Goal: Task Accomplishment & Management: Manage account settings

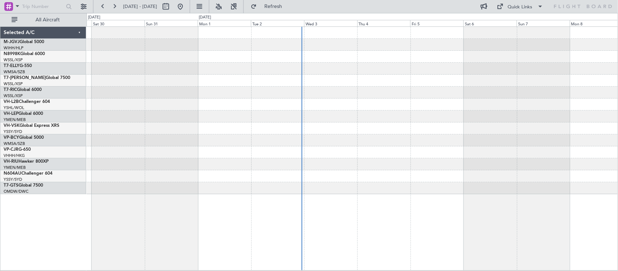
click at [317, 127] on div at bounding box center [352, 128] width 531 height 12
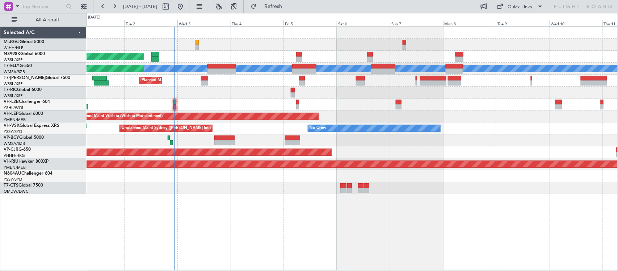
click at [458, 140] on div at bounding box center [352, 140] width 531 height 12
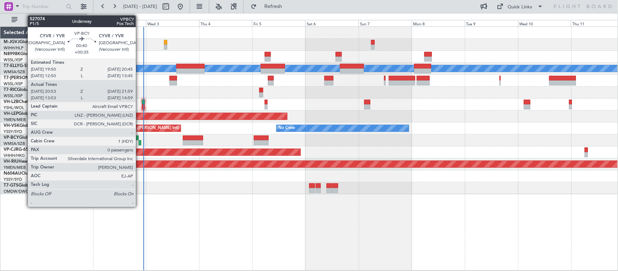
click at [139, 144] on div at bounding box center [140, 142] width 3 height 5
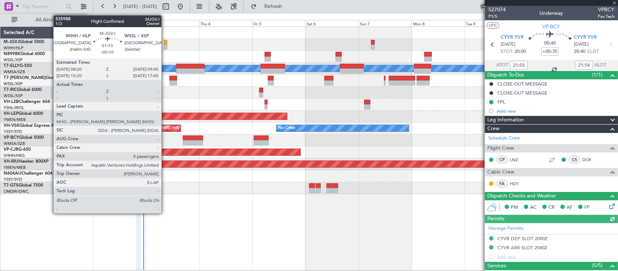
click at [165, 46] on div at bounding box center [165, 47] width 3 height 5
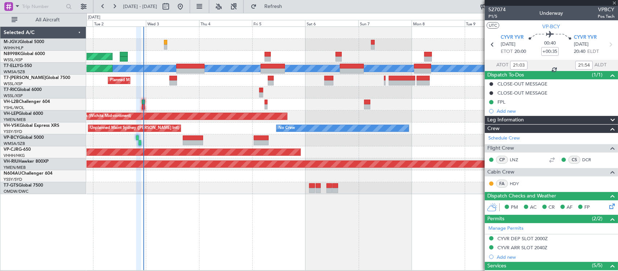
type input "-00:10"
type input "9"
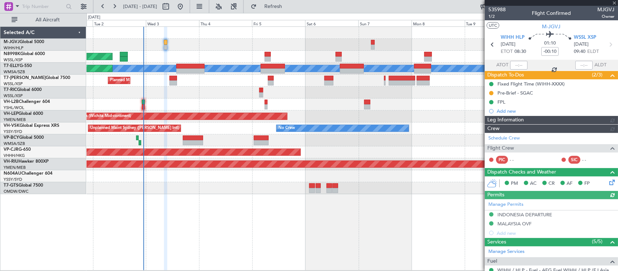
type input "[PERSON_NAME] (KYA)"
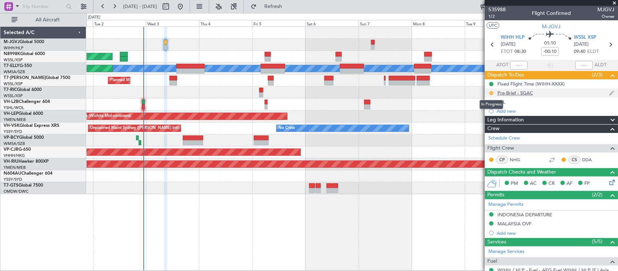
click at [492, 93] on button at bounding box center [491, 93] width 4 height 4
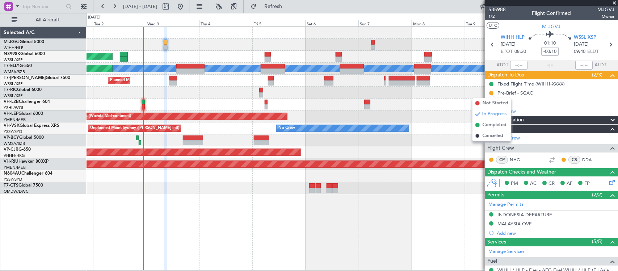
click at [459, 106] on div at bounding box center [352, 104] width 531 height 12
click at [448, 127] on div "Unplanned Maint Sydney ([PERSON_NAME] Intl) No Crew" at bounding box center [352, 128] width 531 height 12
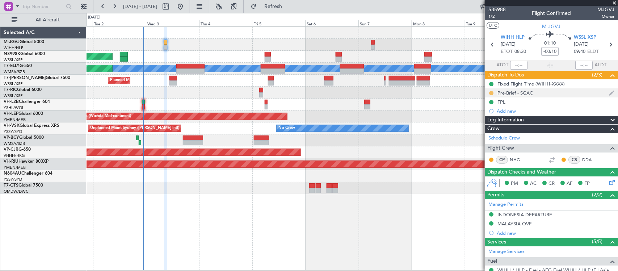
click at [490, 93] on button at bounding box center [491, 93] width 4 height 4
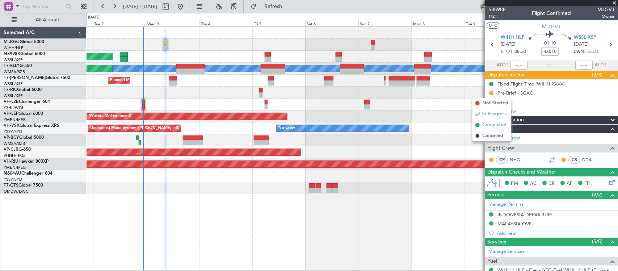
click at [487, 123] on span "Completed" at bounding box center [495, 124] width 24 height 7
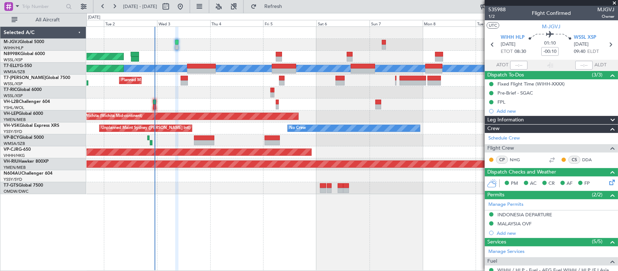
click at [437, 97] on div at bounding box center [352, 93] width 531 height 12
click at [424, 101] on div at bounding box center [352, 104] width 531 height 12
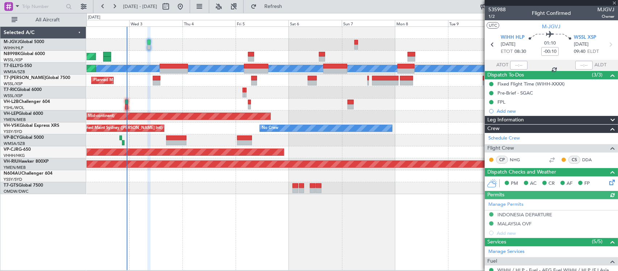
type input "[PERSON_NAME] (KYA)"
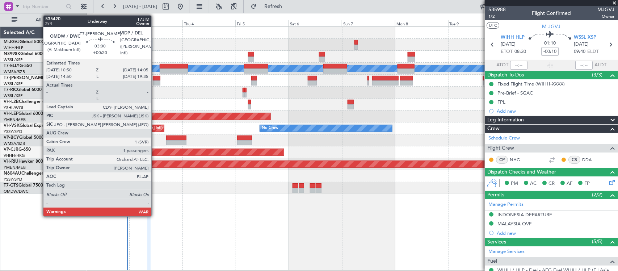
click at [155, 80] on div at bounding box center [156, 82] width 7 height 5
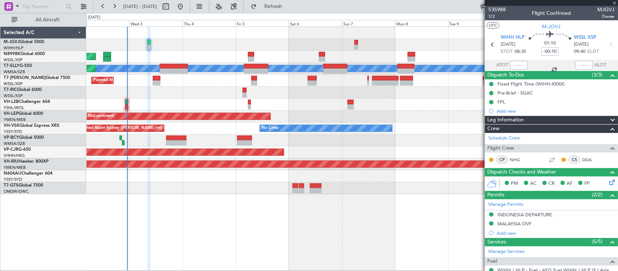
type input "+00:20"
type input "1"
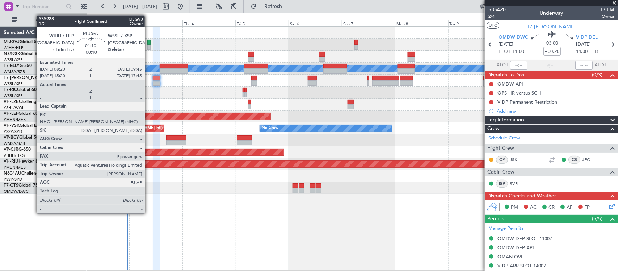
click at [148, 43] on div at bounding box center [148, 42] width 3 height 5
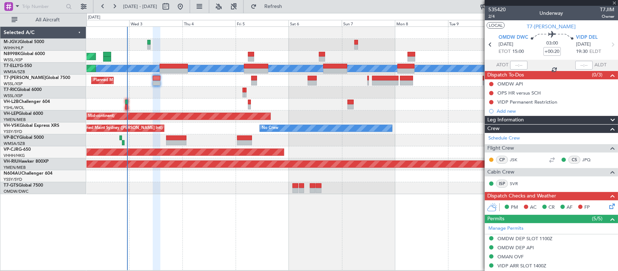
type input "-00:10"
type input "9"
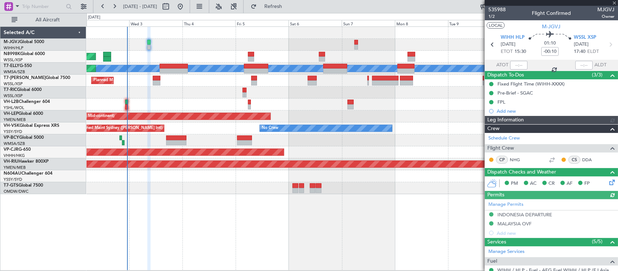
type input "[PERSON_NAME] (KYA)"
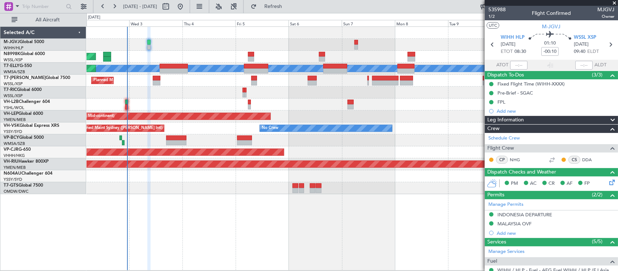
drag, startPoint x: 490, startPoint y: 93, endPoint x: 489, endPoint y: 100, distance: 7.3
click at [490, 93] on button at bounding box center [491, 93] width 4 height 4
click at [489, 116] on span "In Progress" at bounding box center [495, 113] width 25 height 7
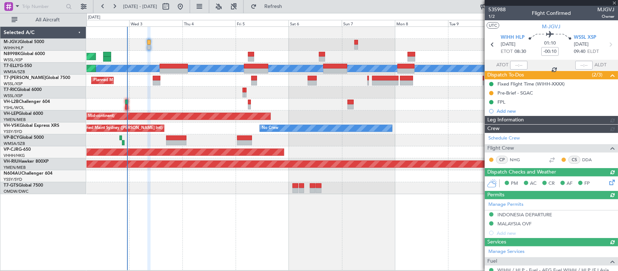
type input "[PERSON_NAME] (KYA)"
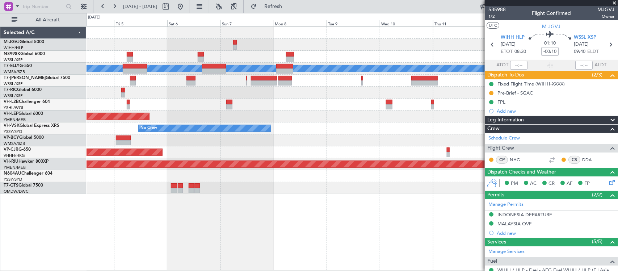
click at [290, 136] on div "Planned Maint [GEOGRAPHIC_DATA] (Seletar) Planned Maint [GEOGRAPHIC_DATA] ([GEO…" at bounding box center [352, 110] width 531 height 167
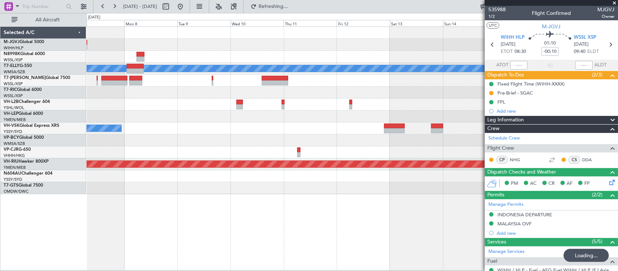
click at [258, 144] on div at bounding box center [352, 140] width 531 height 12
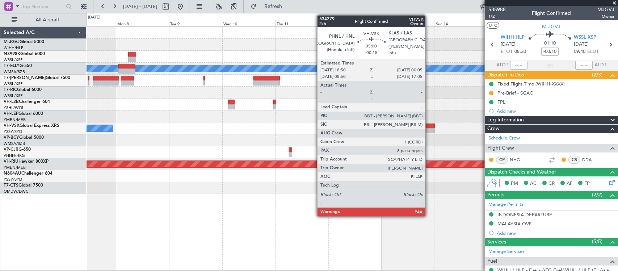
click at [429, 128] on div at bounding box center [429, 130] width 12 height 5
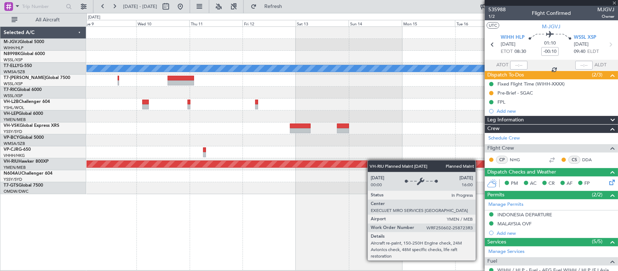
click at [359, 162] on div "Planned Maint [GEOGRAPHIC_DATA] ([GEOGRAPHIC_DATA])" at bounding box center [352, 164] width 531 height 12
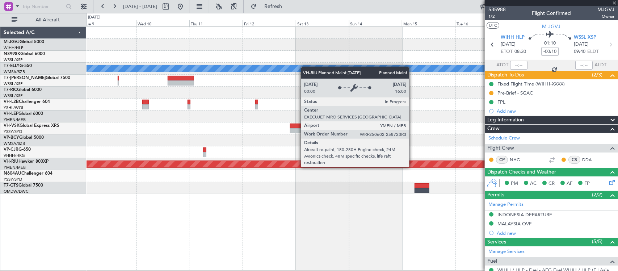
type input "-00:15"
type input "8"
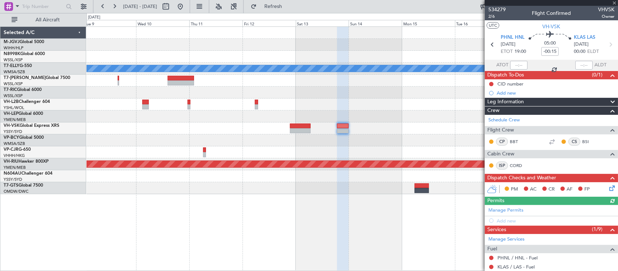
click at [506, 121] on fb-app "[DATE] - [DATE] Refresh Quick Links All Aircraft Planned Maint [GEOGRAPHIC_DATA…" at bounding box center [309, 137] width 618 height 265
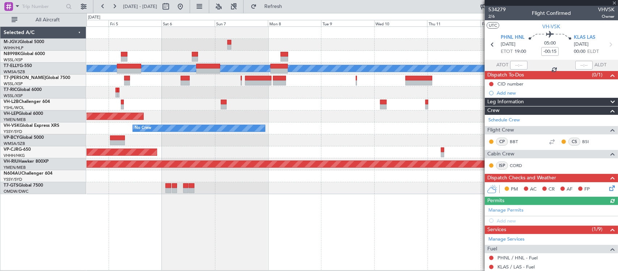
click at [410, 134] on div "Planned Maint [GEOGRAPHIC_DATA] (Seletar) Planned Maint [GEOGRAPHIC_DATA] ([GEO…" at bounding box center [352, 110] width 531 height 167
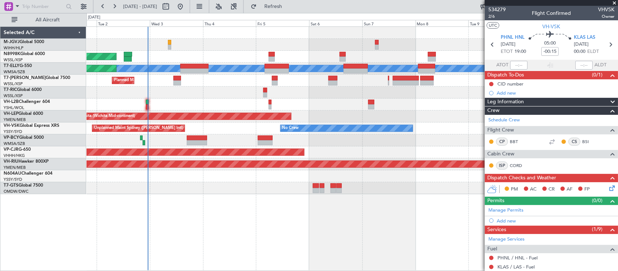
click at [262, 147] on div "Planned Maint [GEOGRAPHIC_DATA] (Seletar) Planned Maint [GEOGRAPHIC_DATA] ([GEO…" at bounding box center [352, 110] width 531 height 167
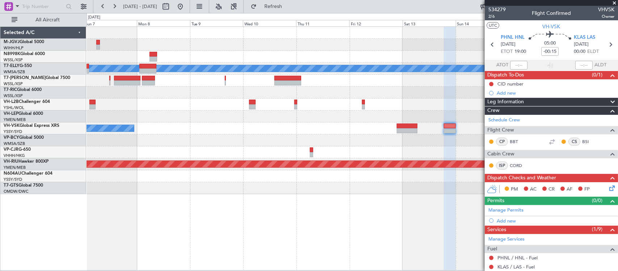
click at [260, 143] on div at bounding box center [352, 140] width 531 height 12
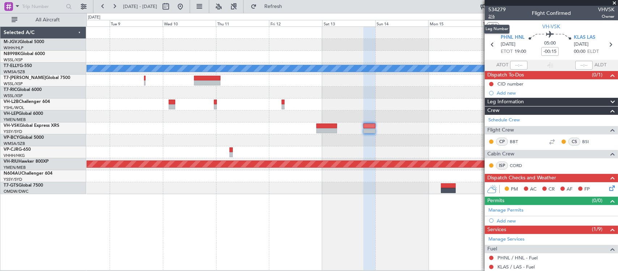
click at [492, 18] on span "2/6" at bounding box center [496, 16] width 17 height 6
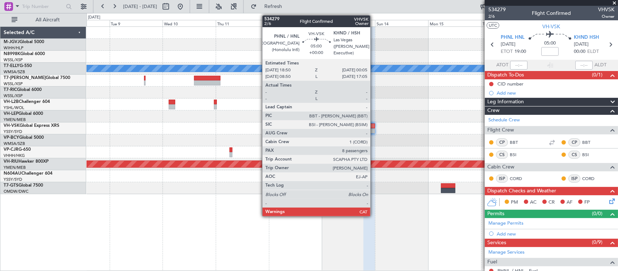
click at [374, 129] on div at bounding box center [369, 130] width 12 height 5
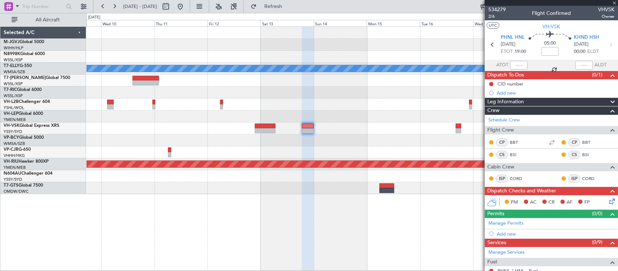
click at [344, 138] on div at bounding box center [352, 140] width 531 height 12
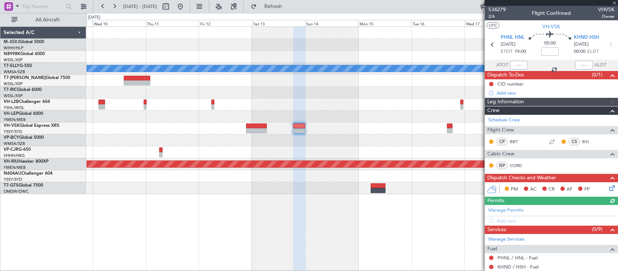
click at [344, 133] on div "No Crew" at bounding box center [352, 128] width 531 height 12
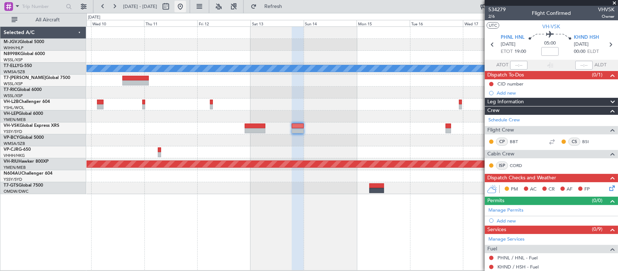
click at [186, 11] on button at bounding box center [180, 7] width 12 height 12
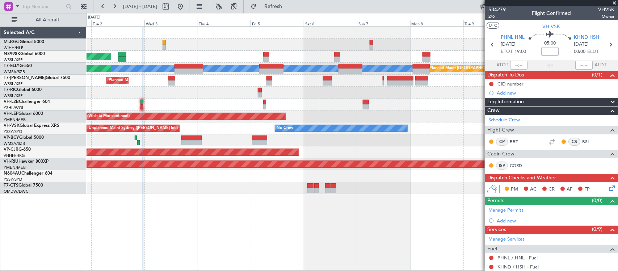
click at [330, 147] on div "Planned Maint [GEOGRAPHIC_DATA] (Seletar) [PERSON_NAME] Planned Maint [GEOGRAPH…" at bounding box center [352, 110] width 531 height 167
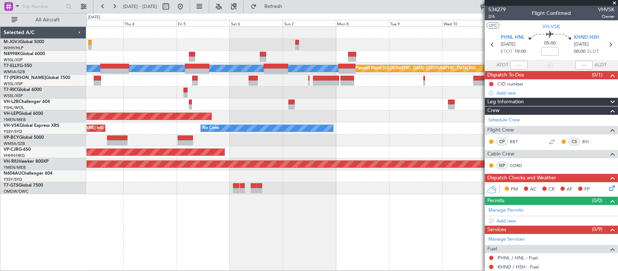
click at [332, 137] on div at bounding box center [352, 140] width 531 height 12
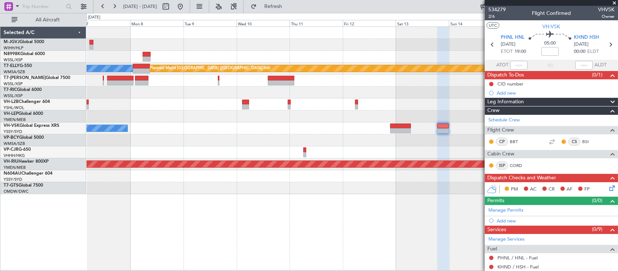
click at [136, 135] on div "[PERSON_NAME] Planned Maint [GEOGRAPHIC_DATA] ([GEOGRAPHIC_DATA]) Unplanned Mai…" at bounding box center [352, 110] width 531 height 167
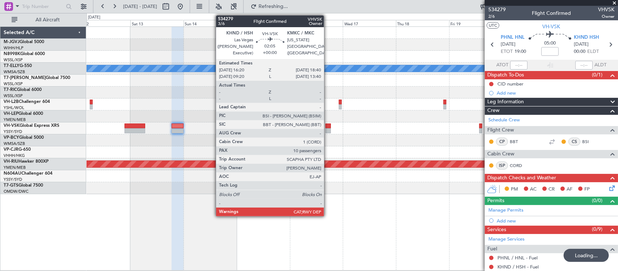
click at [328, 127] on div at bounding box center [327, 125] width 5 height 5
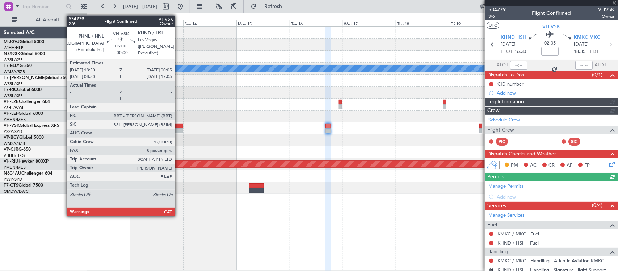
click at [178, 129] on div at bounding box center [178, 130] width 12 height 5
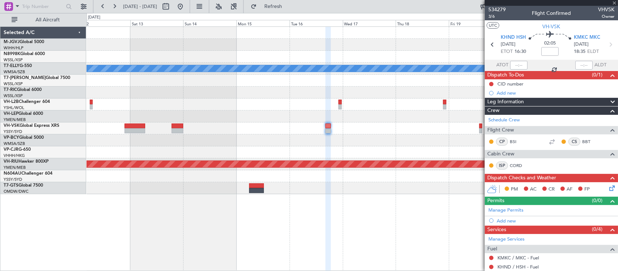
type input "8"
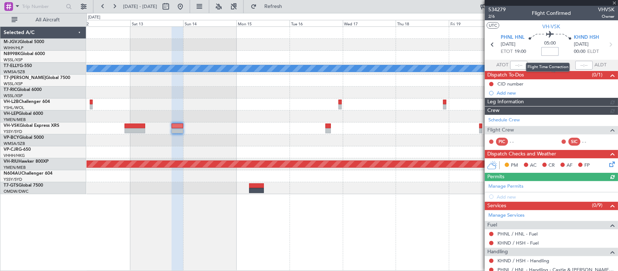
click at [553, 53] on input at bounding box center [549, 51] width 17 height 9
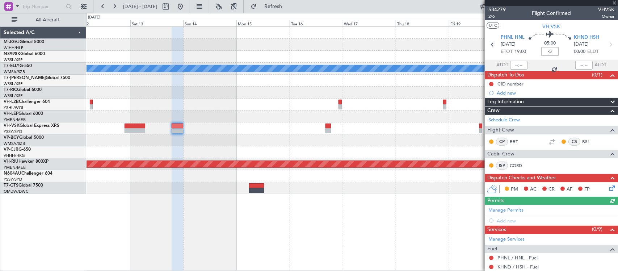
type input "-5"
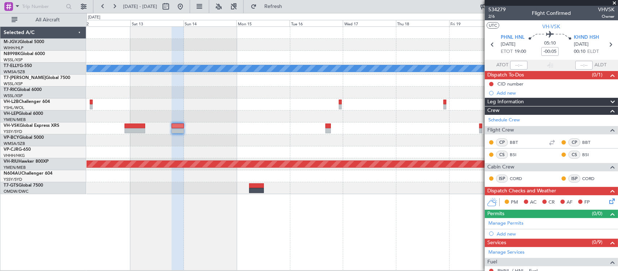
click at [320, 96] on div at bounding box center [352, 93] width 531 height 12
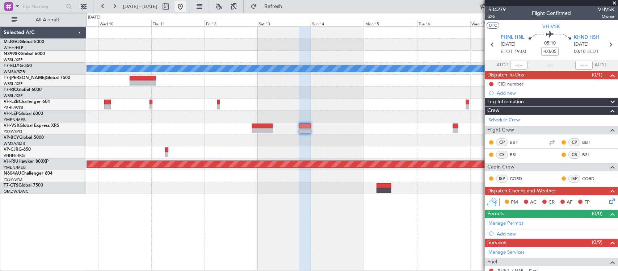
click at [186, 10] on button at bounding box center [180, 7] width 12 height 12
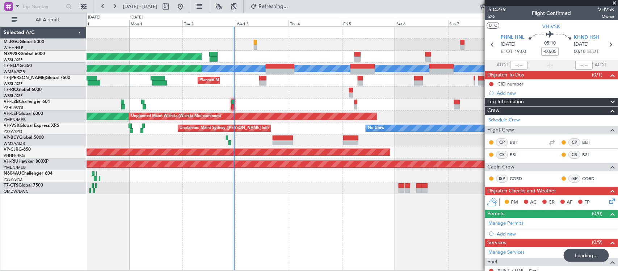
click at [165, 104] on div at bounding box center [352, 104] width 531 height 12
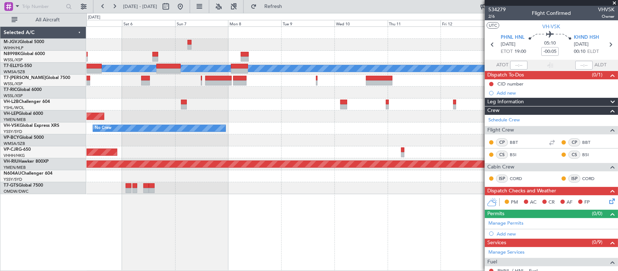
click at [221, 131] on div "No Crew Unplanned Maint Sydney ([PERSON_NAME] Intl)" at bounding box center [352, 128] width 531 height 12
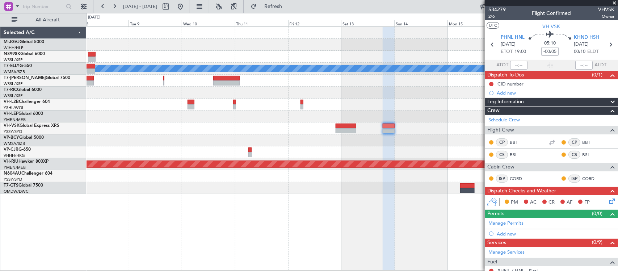
click at [244, 129] on div "No Crew" at bounding box center [352, 128] width 531 height 12
click at [341, 118] on div at bounding box center [352, 116] width 531 height 12
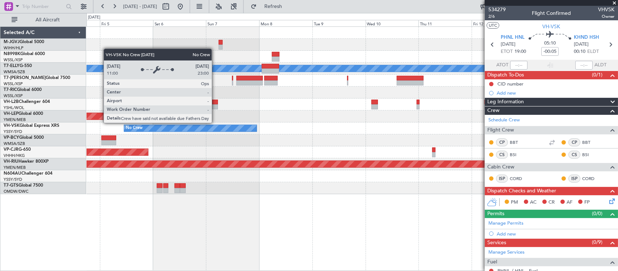
click at [347, 135] on div "Planned Maint [GEOGRAPHIC_DATA] (Seletar) Planned Maint [GEOGRAPHIC_DATA] ([GEO…" at bounding box center [352, 110] width 531 height 167
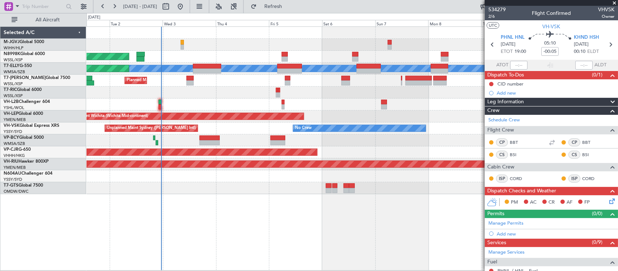
click at [270, 142] on div at bounding box center [352, 140] width 531 height 12
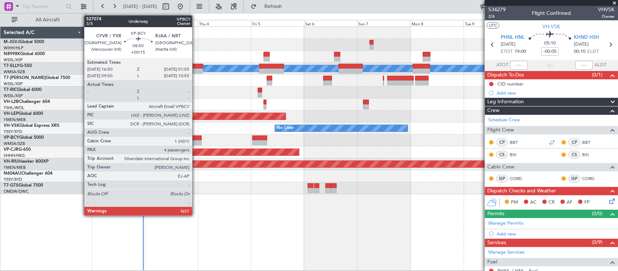
click at [196, 138] on div at bounding box center [191, 137] width 20 height 5
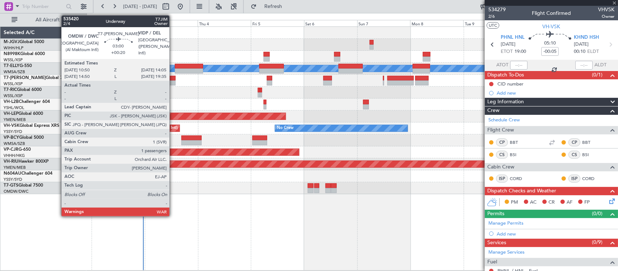
click at [173, 81] on div at bounding box center [171, 82] width 7 height 5
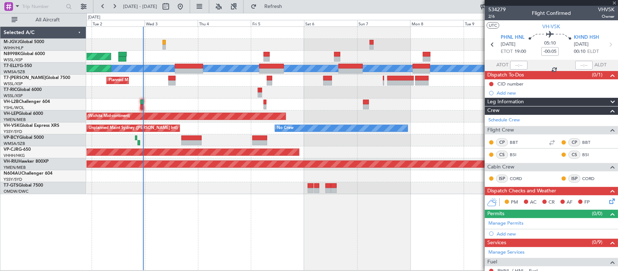
type input "+00:15"
type input "4"
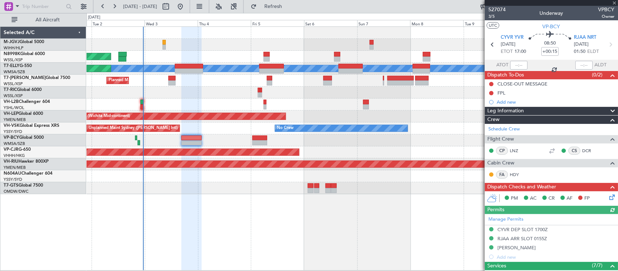
type input "+00:20"
type input "1"
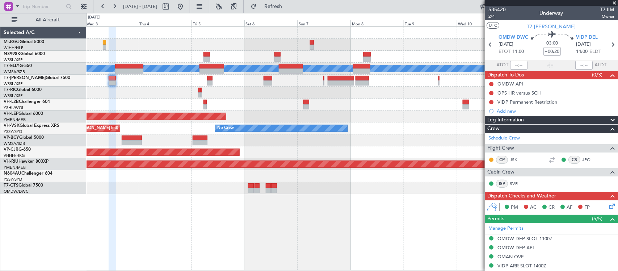
click at [379, 98] on div "Planned Maint [GEOGRAPHIC_DATA] (Seletar) Planned Maint [GEOGRAPHIC_DATA] ([GEO…" at bounding box center [352, 110] width 531 height 167
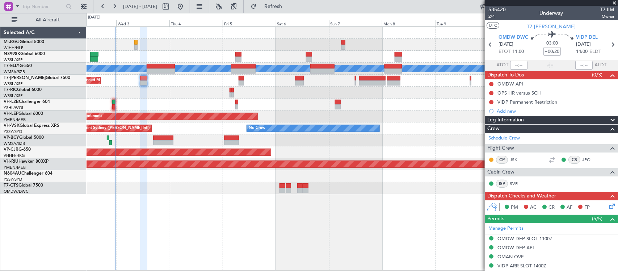
click at [202, 92] on div at bounding box center [352, 93] width 531 height 12
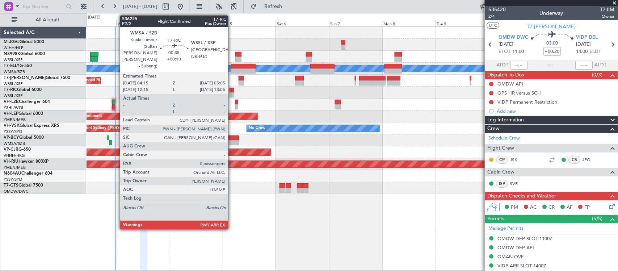
click at [232, 91] on div at bounding box center [233, 90] width 2 height 5
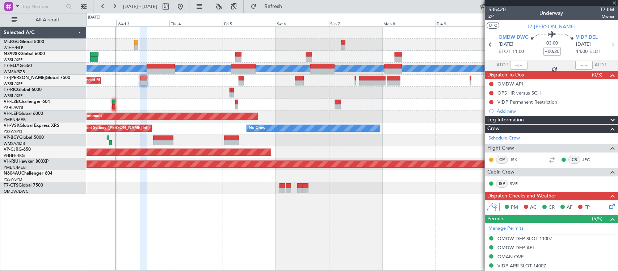
type input "+00:10"
type input "0"
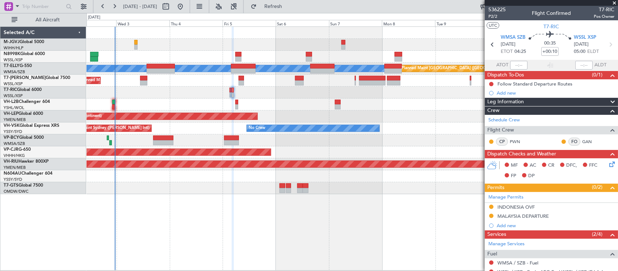
click at [393, 89] on div at bounding box center [352, 93] width 531 height 12
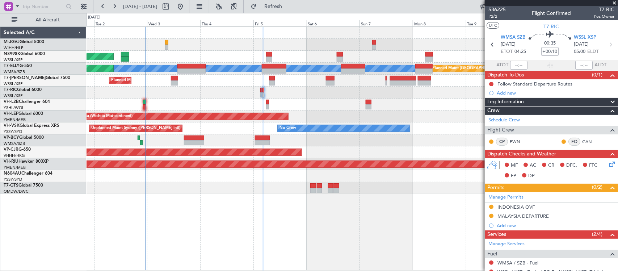
click at [336, 108] on div "Planned Maint [GEOGRAPHIC_DATA] (Seletar) [PERSON_NAME] Planned Maint [GEOGRAPH…" at bounding box center [352, 110] width 531 height 167
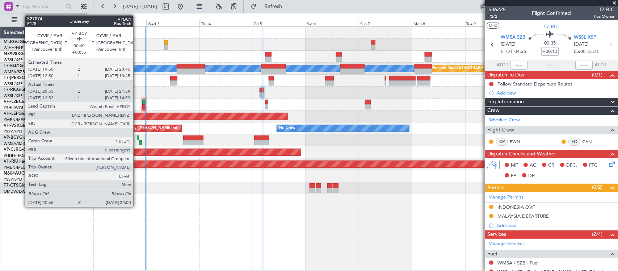
click at [137, 136] on div at bounding box center [138, 137] width 2 height 5
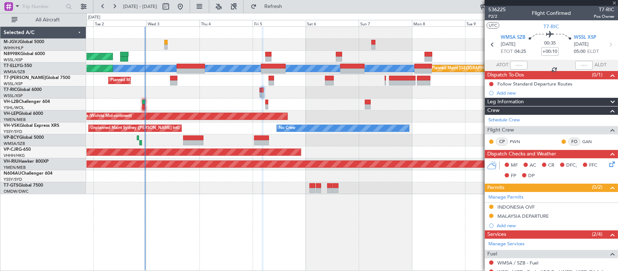
type input "+00:35"
type input "21:03"
type input "21:54"
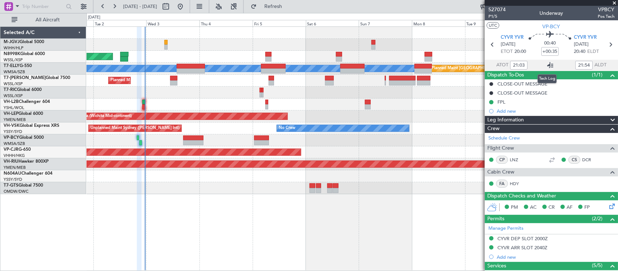
click at [549, 65] on icon at bounding box center [550, 65] width 9 height 9
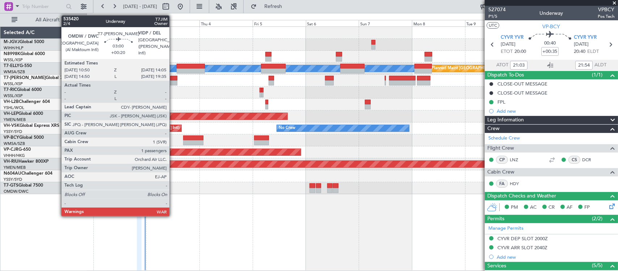
click at [173, 81] on div at bounding box center [173, 82] width 7 height 5
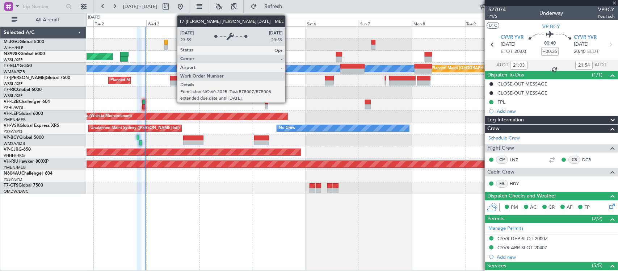
type input "+00:20"
type input "1"
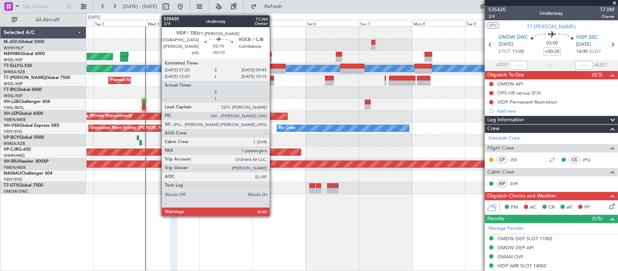
click at [273, 79] on div at bounding box center [271, 78] width 5 height 5
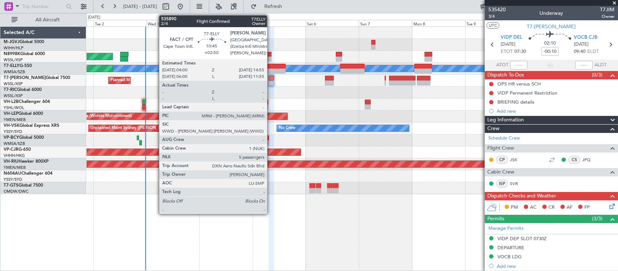
click at [271, 68] on div at bounding box center [273, 70] width 24 height 5
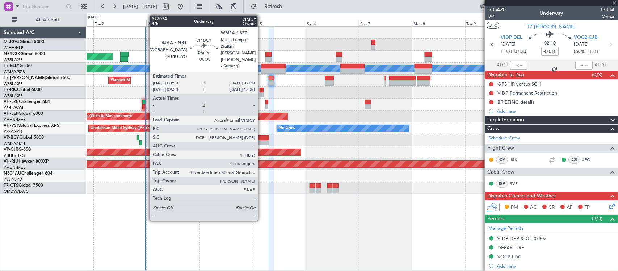
type input "+02:50"
type input "5"
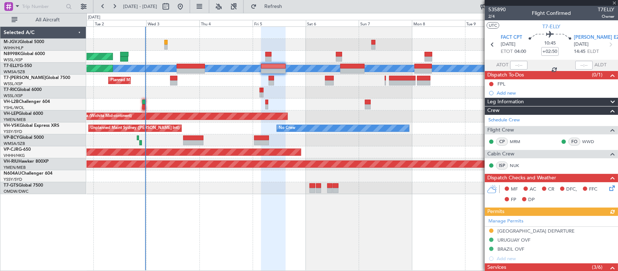
type input "4"
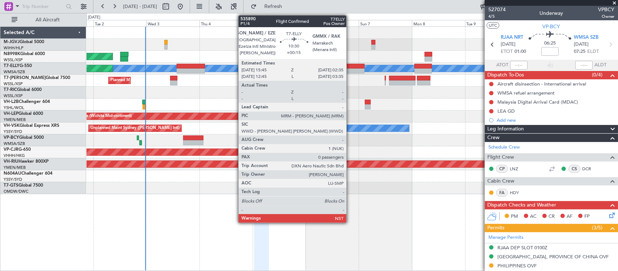
click at [350, 70] on div at bounding box center [352, 70] width 24 height 5
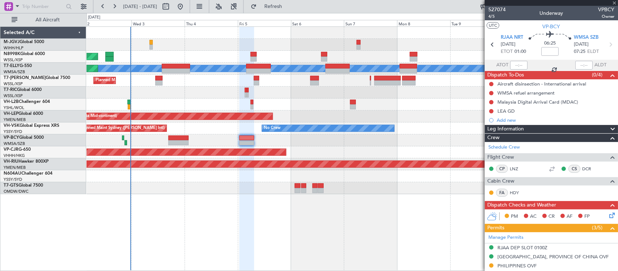
click at [332, 106] on div at bounding box center [352, 104] width 531 height 12
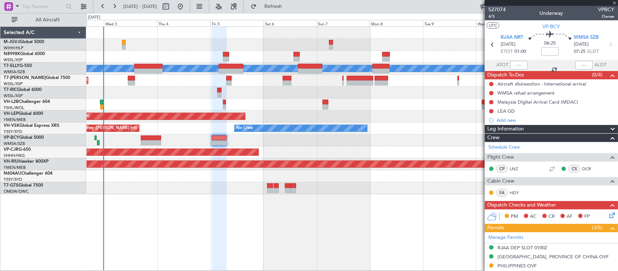
type input "+00:15"
type input "0"
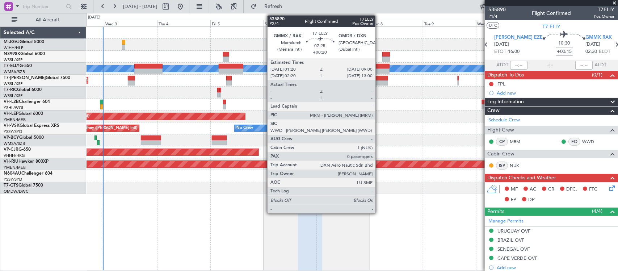
click at [379, 64] on div at bounding box center [380, 66] width 17 height 5
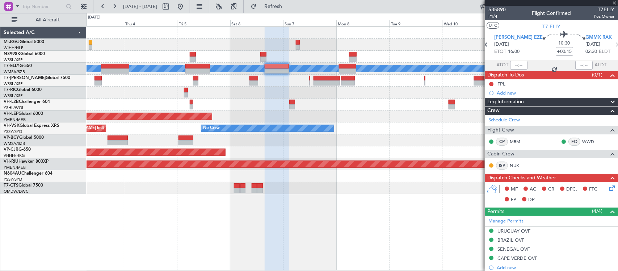
click at [374, 130] on div "No Crew Unplanned Maint Sydney ([PERSON_NAME] Intl)" at bounding box center [352, 128] width 531 height 12
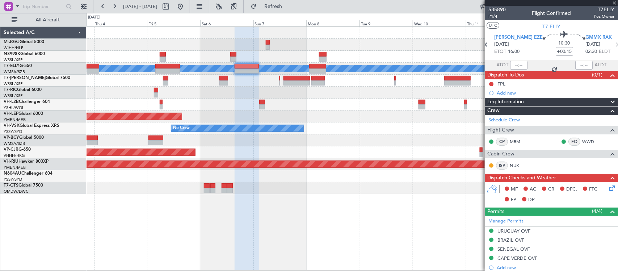
type input "+00:20"
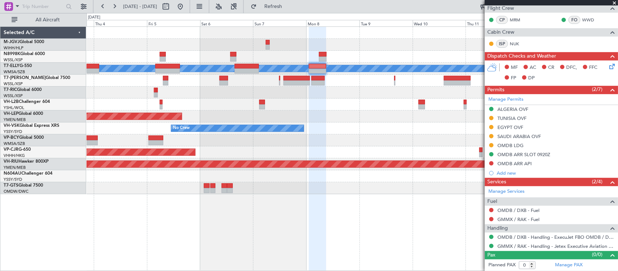
scroll to position [131, 0]
click at [515, 98] on link "Manage Permits" at bounding box center [505, 99] width 35 height 7
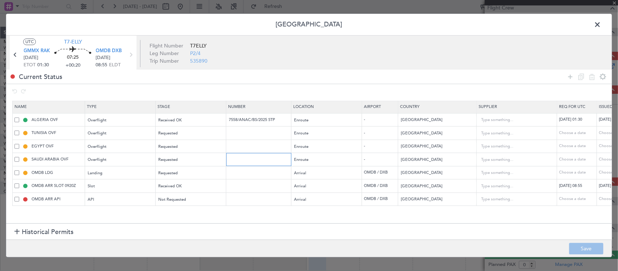
click at [256, 158] on input "text" at bounding box center [259, 159] width 63 height 6
paste input "2501019606"
type input "2501019606"
click at [602, 160] on div "Choose a date" at bounding box center [618, 159] width 38 height 6
select select "9"
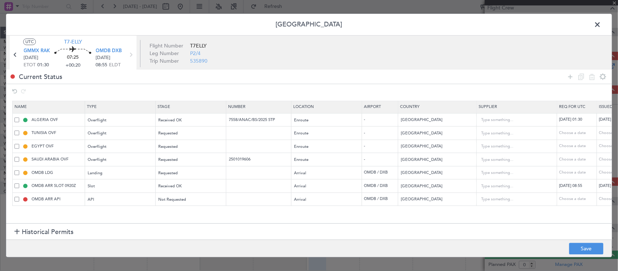
select select "2025"
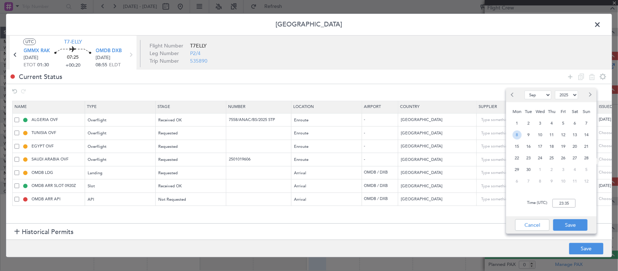
click at [515, 135] on span "8" at bounding box center [517, 134] width 9 height 9
click at [565, 202] on input "00:00" at bounding box center [563, 203] width 23 height 9
type input "01:30"
click at [568, 224] on button "Save" at bounding box center [570, 225] width 34 height 12
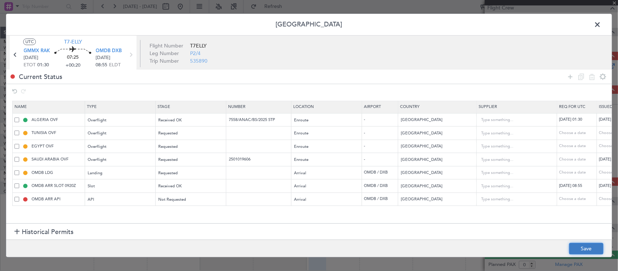
click at [583, 249] on button "Save" at bounding box center [586, 249] width 34 height 12
click at [601, 26] on span at bounding box center [601, 26] width 0 height 14
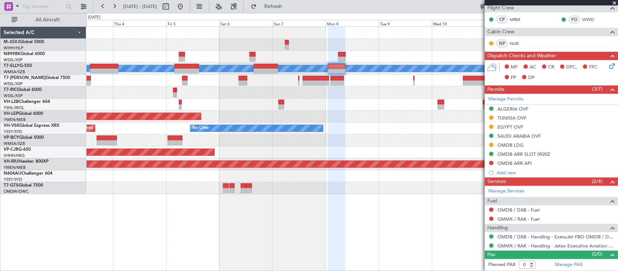
click at [370, 136] on div at bounding box center [352, 140] width 531 height 12
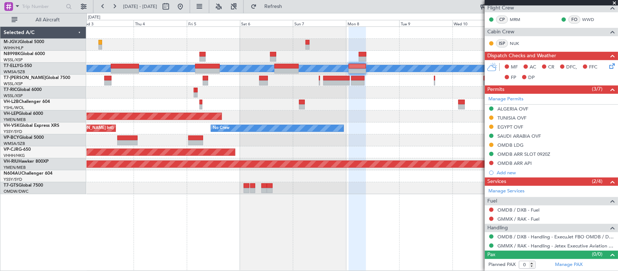
click at [371, 103] on div "Planned Maint [GEOGRAPHIC_DATA] (Seletar) Planned Maint [GEOGRAPHIC_DATA] ([GEO…" at bounding box center [352, 110] width 531 height 167
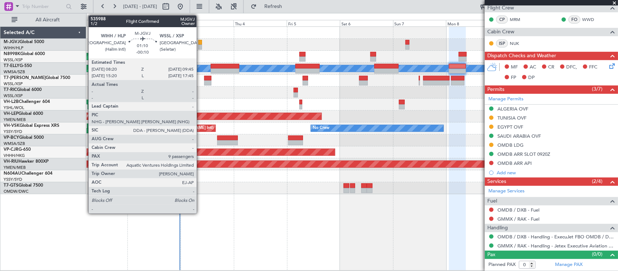
click at [200, 48] on div at bounding box center [199, 47] width 3 height 5
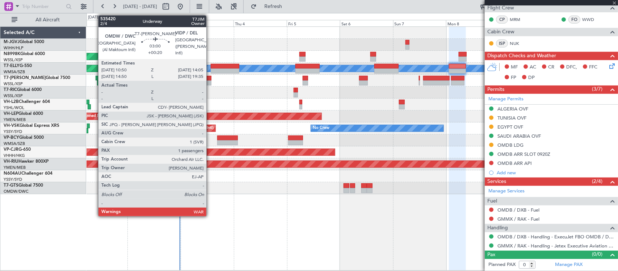
type input "-00:10"
type input "9"
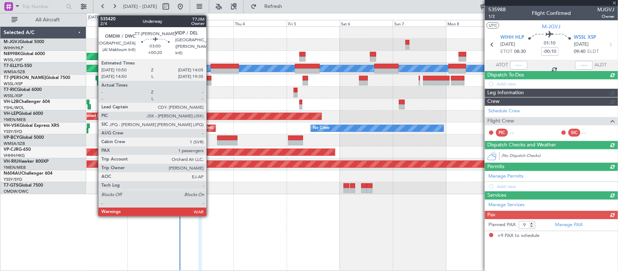
scroll to position [0, 0]
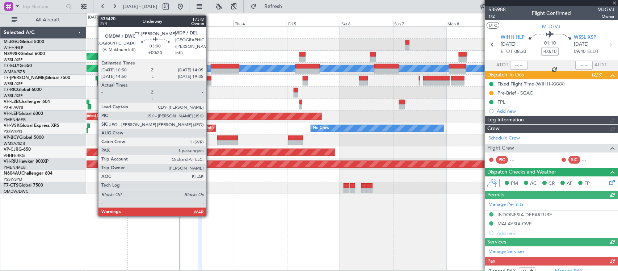
type input "[PERSON_NAME] (KYA)"
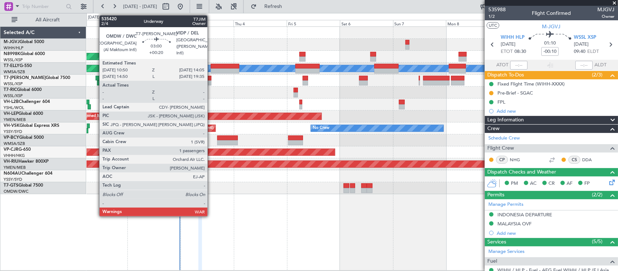
click at [211, 82] on div at bounding box center [207, 82] width 7 height 5
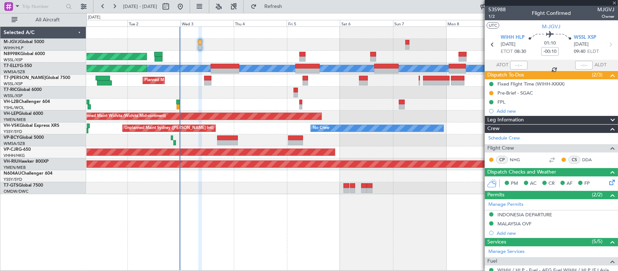
type input "+00:20"
type input "1"
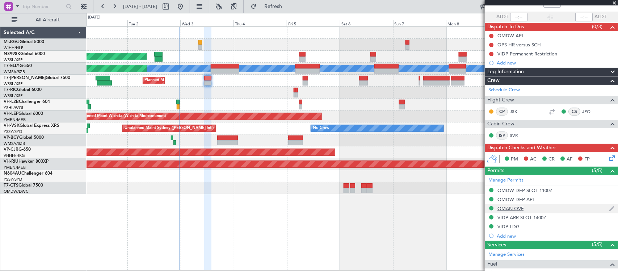
scroll to position [75, 0]
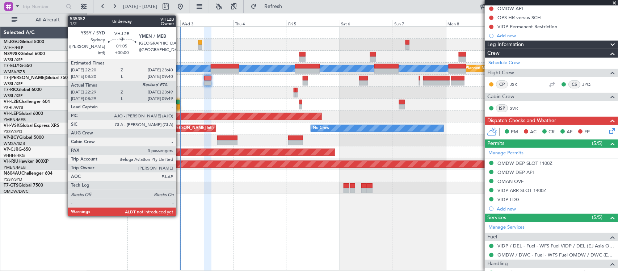
click at [180, 104] on div at bounding box center [178, 106] width 3 height 5
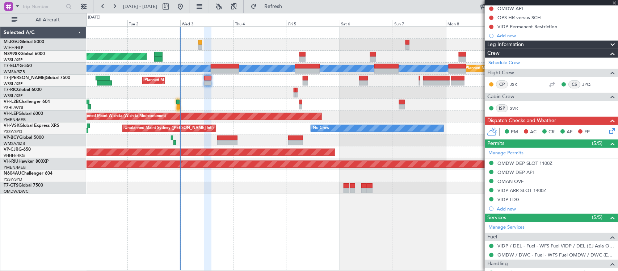
type input "22:39"
type input "3"
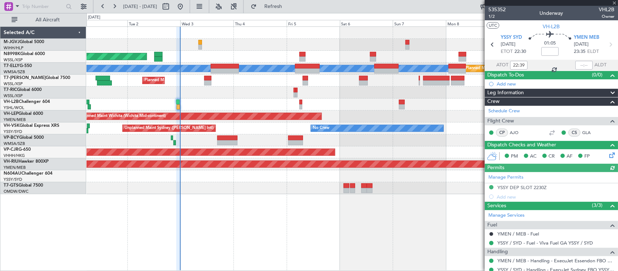
click at [578, 63] on div at bounding box center [583, 65] width 17 height 9
click at [580, 66] on div at bounding box center [583, 65] width 17 height 9
click at [580, 64] on input "text" at bounding box center [583, 65] width 17 height 9
type input "23:52"
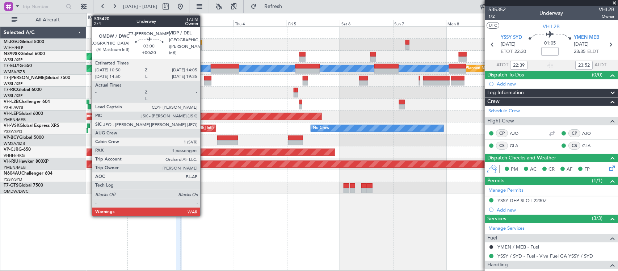
click at [204, 78] on div at bounding box center [207, 78] width 7 height 5
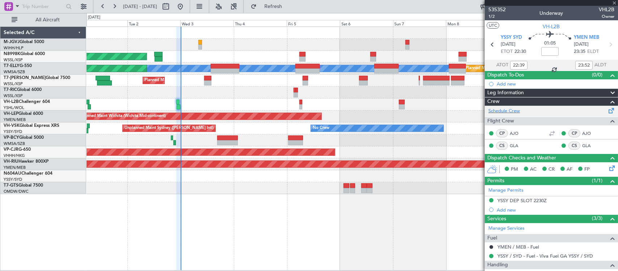
type input "+00:20"
type input "1"
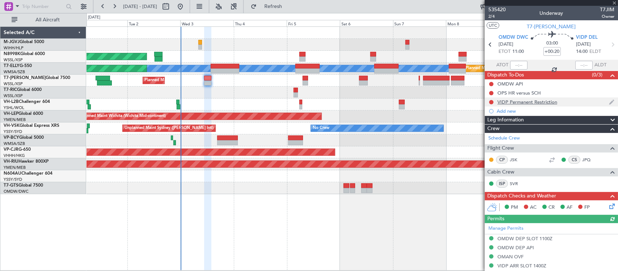
click at [505, 102] on div "VIDP Permanent Restriction" at bounding box center [527, 102] width 60 height 6
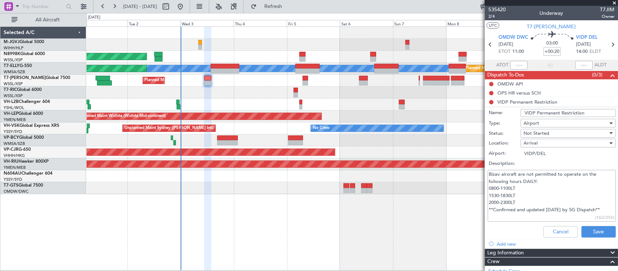
click at [547, 144] on div "Arrival" at bounding box center [565, 143] width 84 height 11
click at [548, 134] on div at bounding box center [309, 135] width 618 height 271
click at [549, 132] on div "Not Started" at bounding box center [565, 133] width 84 height 11
click at [546, 170] on span "Completed" at bounding box center [564, 169] width 84 height 11
type textarea "Bizav aircraft are not permitted to operate on the following hours DAILY: 0800-…"
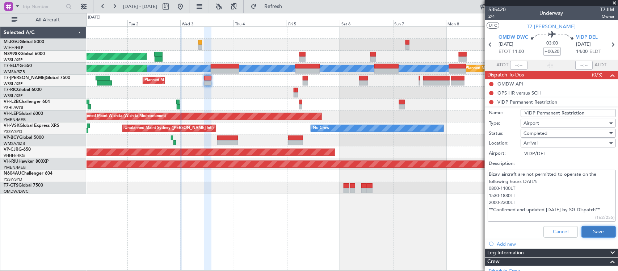
click at [589, 229] on button "Save" at bounding box center [598, 232] width 34 height 12
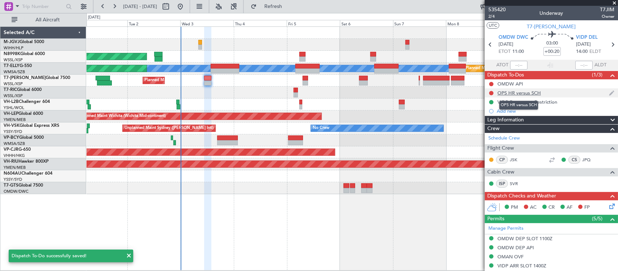
click at [504, 93] on div "OPS HR versus SCH" at bounding box center [518, 93] width 43 height 6
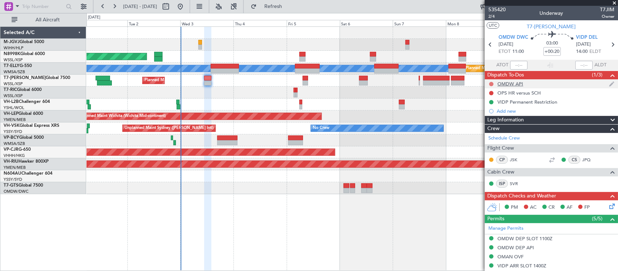
click at [491, 83] on button at bounding box center [491, 84] width 4 height 4
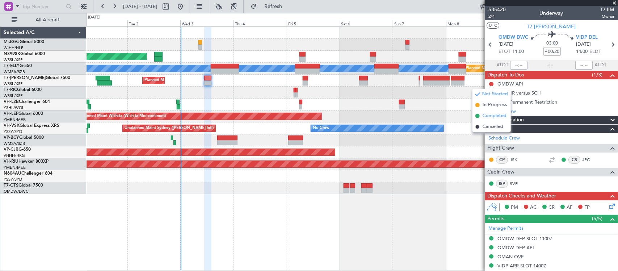
click at [489, 114] on span "Completed" at bounding box center [495, 115] width 24 height 7
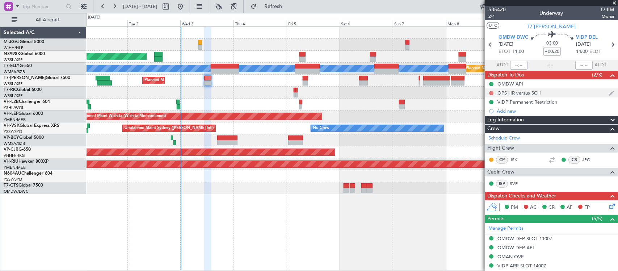
click at [491, 92] on button at bounding box center [491, 93] width 4 height 4
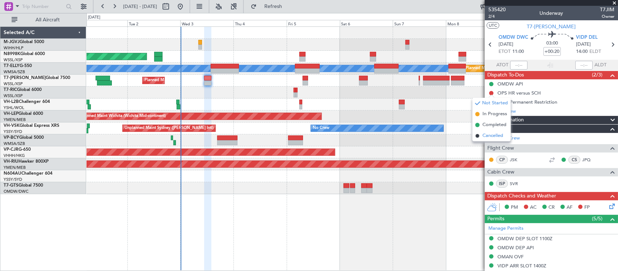
click at [484, 137] on span "Cancelled" at bounding box center [493, 135] width 21 height 7
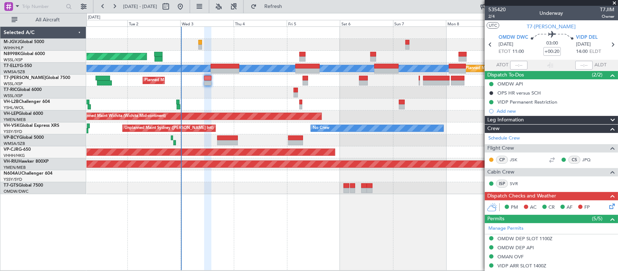
click at [338, 241] on div "Planned Maint Singapore (Seletar) Planned Maint Kuala Lumpur (Sultan Abdul Aziz…" at bounding box center [352, 148] width 531 height 244
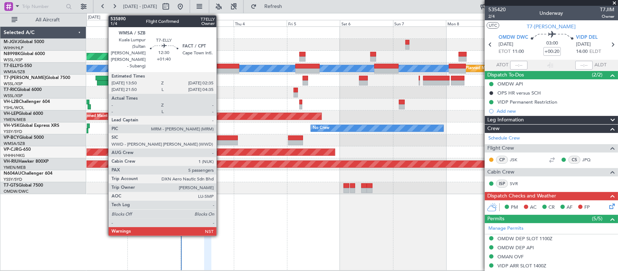
click at [222, 68] on div at bounding box center [225, 66] width 28 height 5
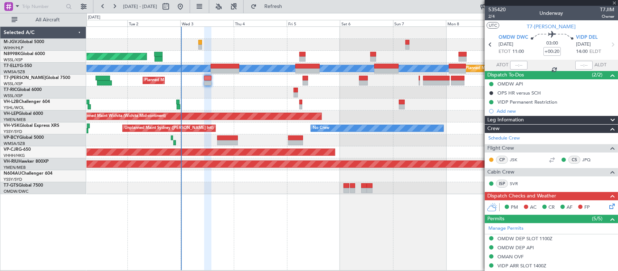
type input "+01:40"
type input "5"
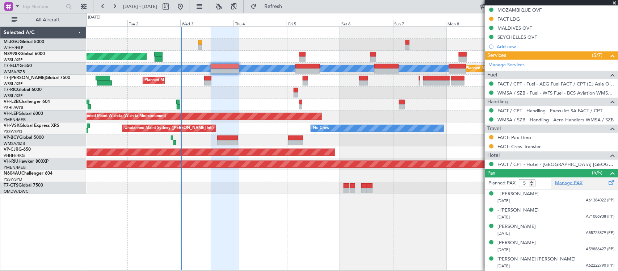
scroll to position [182, 0]
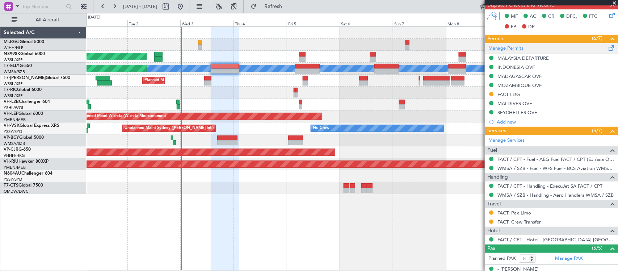
click at [518, 46] on link "Manage Permits" at bounding box center [505, 48] width 35 height 7
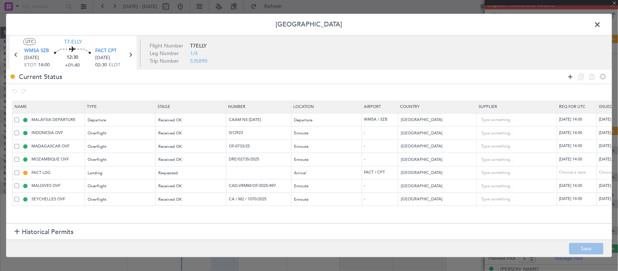
click at [566, 76] on icon at bounding box center [570, 76] width 9 height 9
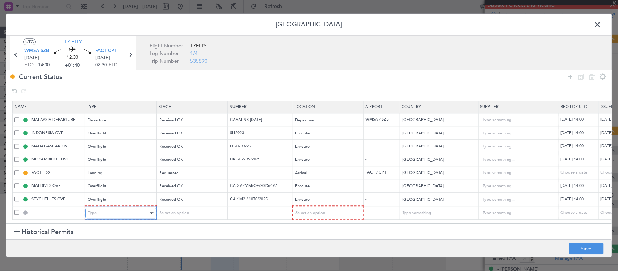
click at [131, 208] on div "Type" at bounding box center [118, 213] width 60 height 11
click at [180, 214] on div "Select an option" at bounding box center [189, 213] width 60 height 11
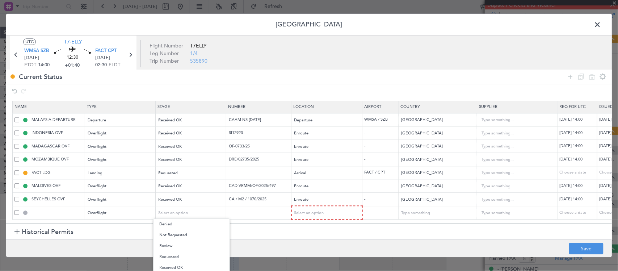
click at [317, 209] on div at bounding box center [309, 135] width 618 height 271
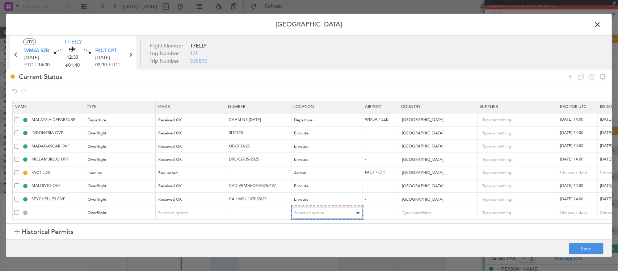
click at [321, 210] on span "Select an option" at bounding box center [310, 212] width 30 height 5
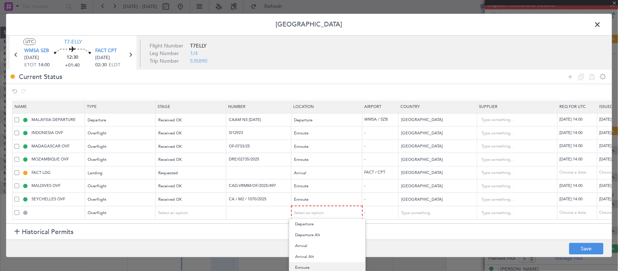
click at [330, 269] on span "Enroute" at bounding box center [327, 267] width 64 height 11
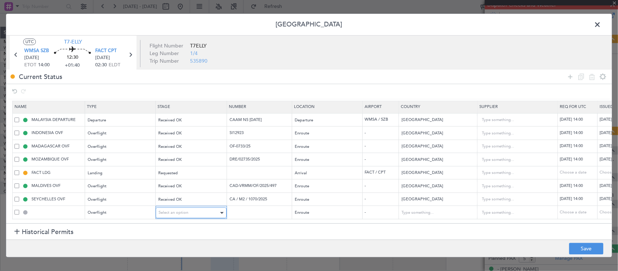
click at [212, 207] on div "Select an option" at bounding box center [189, 212] width 60 height 11
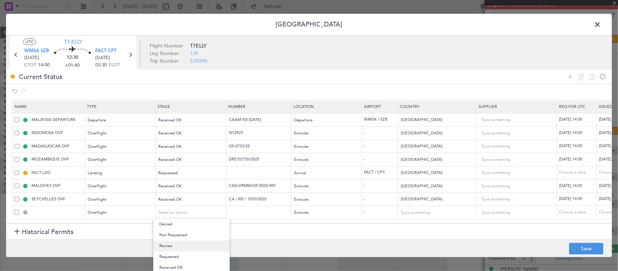
click at [202, 245] on span "Review" at bounding box center [191, 245] width 64 height 11
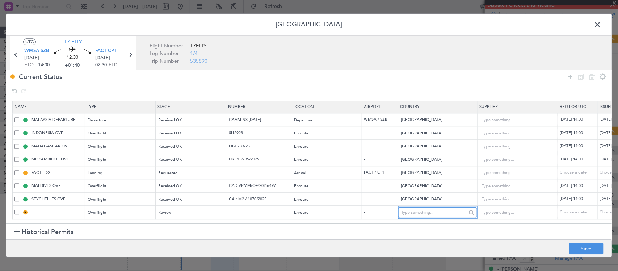
click at [413, 208] on input "text" at bounding box center [433, 212] width 65 height 11
click at [420, 232] on span "Mauritius" at bounding box center [437, 231] width 67 height 11
type input "Mauritius"
click at [588, 249] on button "Save" at bounding box center [586, 249] width 34 height 12
type input "MAURITIUS OVF"
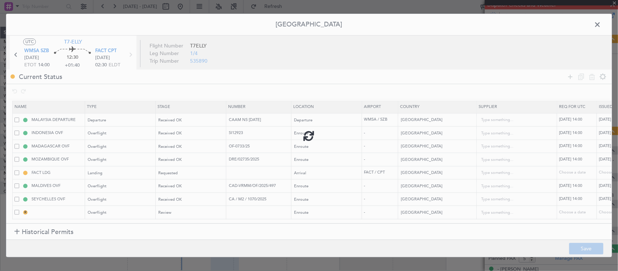
type input "NNN"
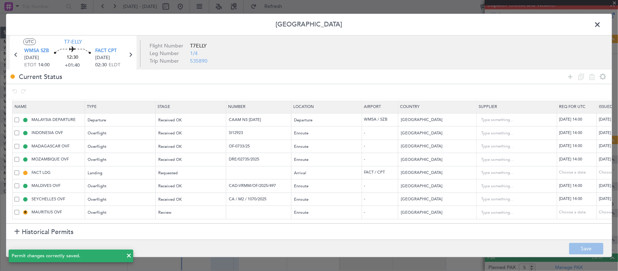
click at [601, 25] on span at bounding box center [601, 26] width 0 height 14
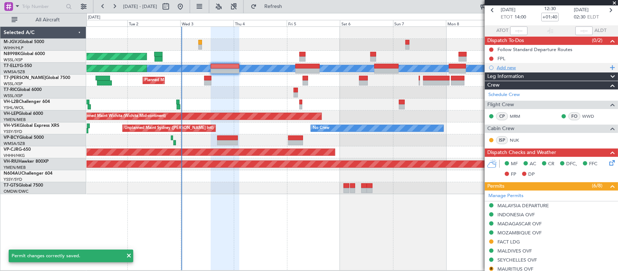
scroll to position [0, 0]
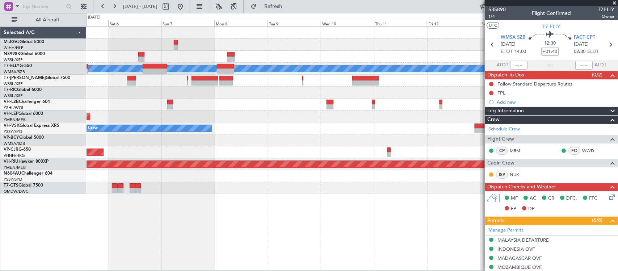
click at [205, 142] on div "Planned Maint Dubai (Dubai Intl) MEL Unplanned Maint Wichita (Wichita Mid-conti…" at bounding box center [352, 110] width 531 height 167
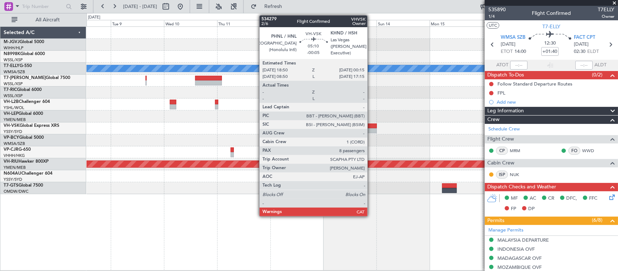
click at [371, 129] on div at bounding box center [371, 130] width 12 height 5
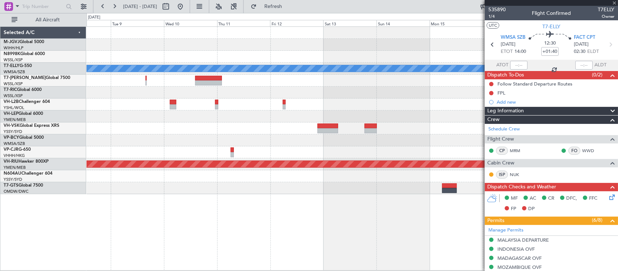
type input "-00:05"
type input "8"
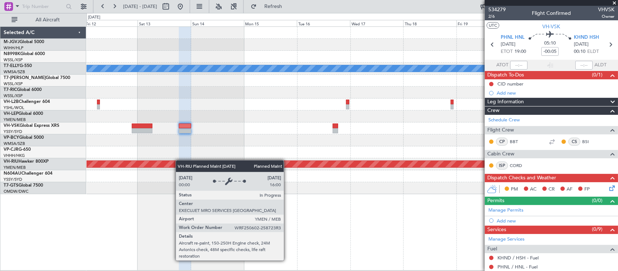
click at [132, 166] on div "Planned Maint Dubai (Dubai Intl) MEL Planned Maint Melbourne (Essendon)" at bounding box center [352, 110] width 531 height 167
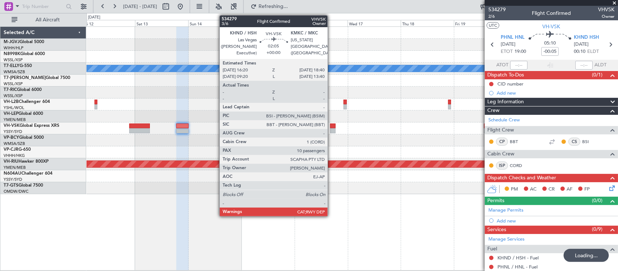
click at [331, 129] on div at bounding box center [332, 130] width 5 height 5
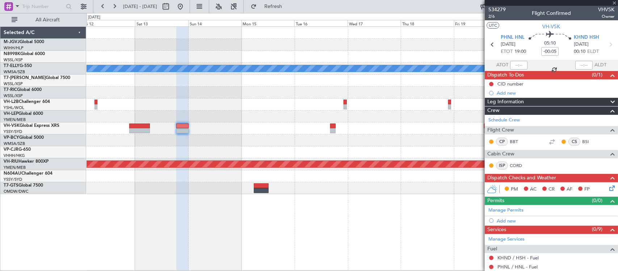
type input "10"
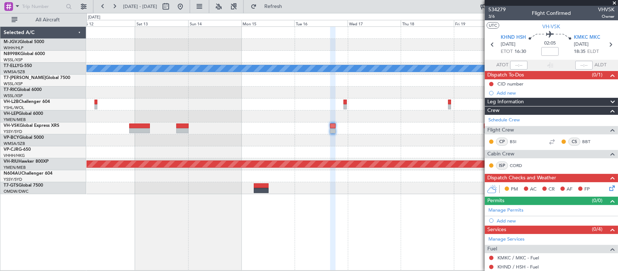
click at [422, 147] on div at bounding box center [352, 152] width 531 height 12
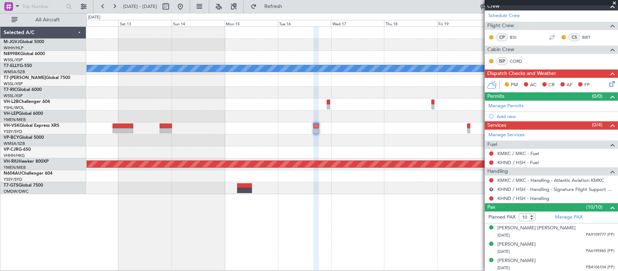
scroll to position [151, 0]
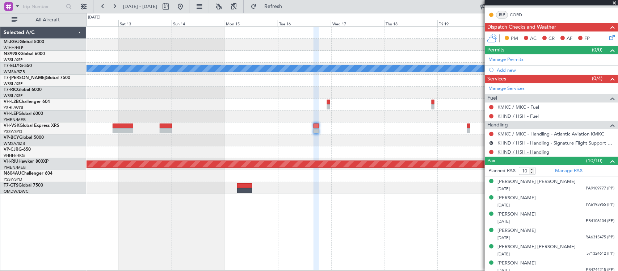
click at [516, 152] on link "KHND / HSH - Handling" at bounding box center [523, 152] width 52 height 6
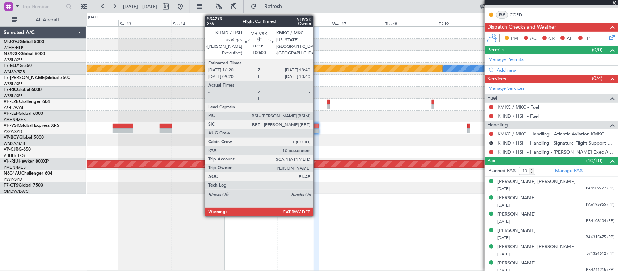
click at [316, 126] on div at bounding box center [315, 125] width 5 height 5
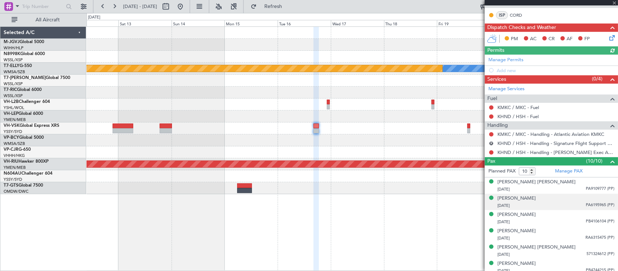
scroll to position [220, 0]
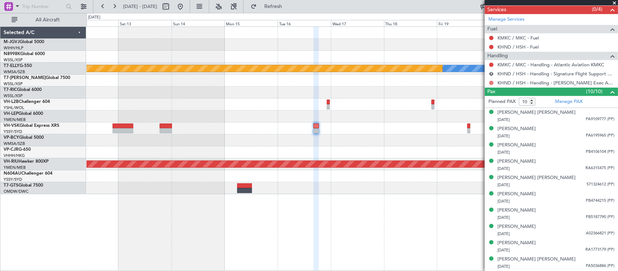
click at [492, 81] on button at bounding box center [491, 83] width 4 height 4
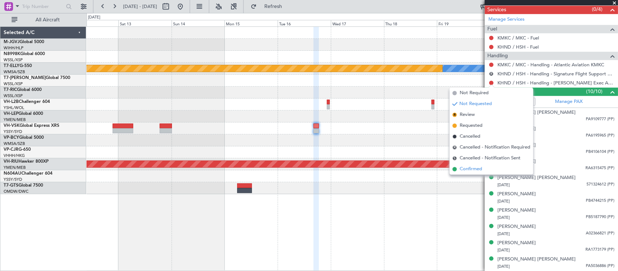
click at [480, 167] on span "Confirmed" at bounding box center [471, 168] width 22 height 7
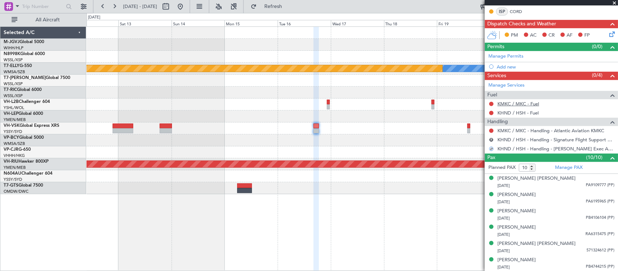
scroll to position [145, 0]
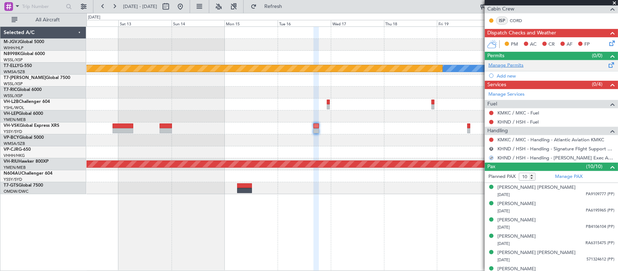
click at [510, 68] on link "Manage Permits" at bounding box center [505, 65] width 35 height 7
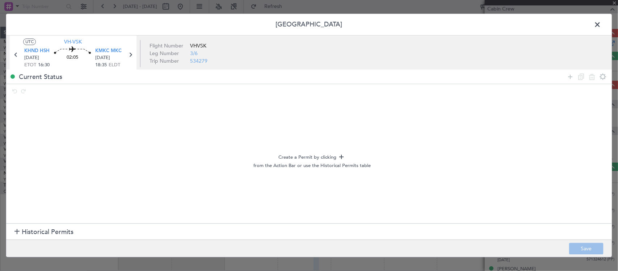
click at [80, 230] on section "Historical Permits" at bounding box center [309, 231] width 606 height 17
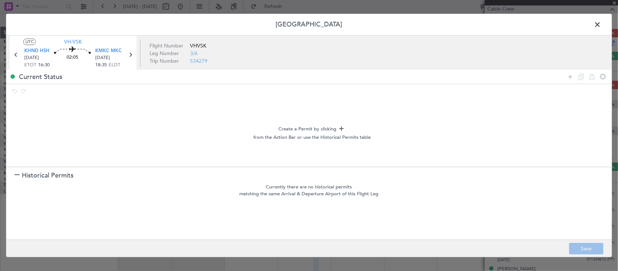
click at [93, 174] on section "Historical Permits" at bounding box center [309, 175] width 606 height 17
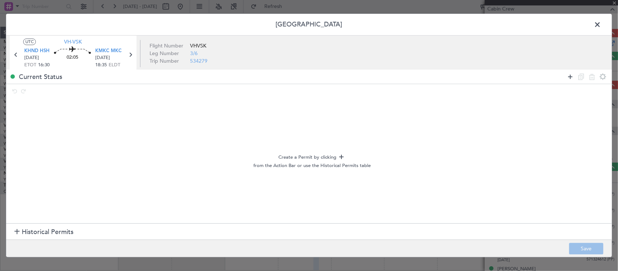
click at [568, 76] on icon at bounding box center [570, 76] width 9 height 9
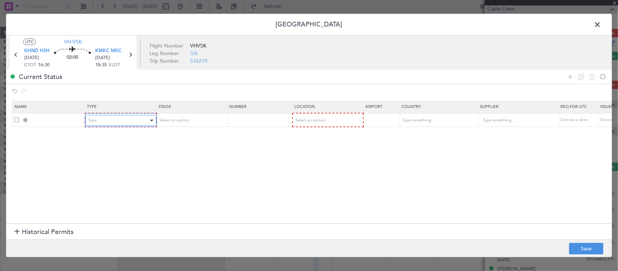
click at [142, 122] on div "Type" at bounding box center [118, 120] width 60 height 11
click at [147, 119] on div "Release from Dispatch" at bounding box center [118, 120] width 60 height 11
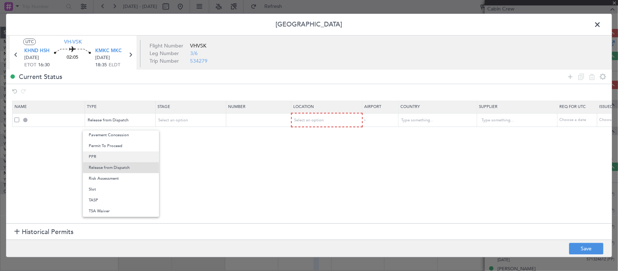
click at [140, 159] on span "PPR" at bounding box center [121, 156] width 64 height 11
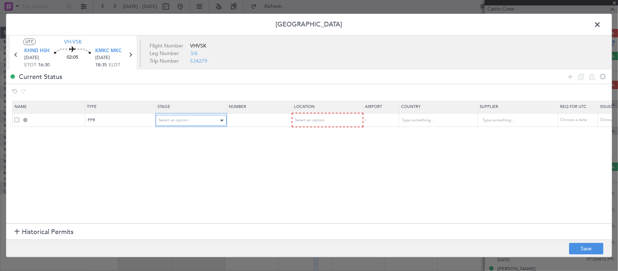
click at [187, 121] on span "Select an option" at bounding box center [174, 120] width 30 height 5
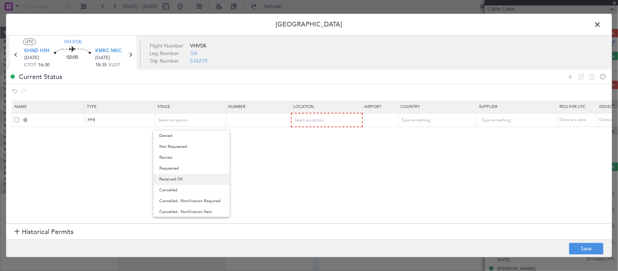
click at [192, 180] on span "Received OK" at bounding box center [191, 179] width 64 height 11
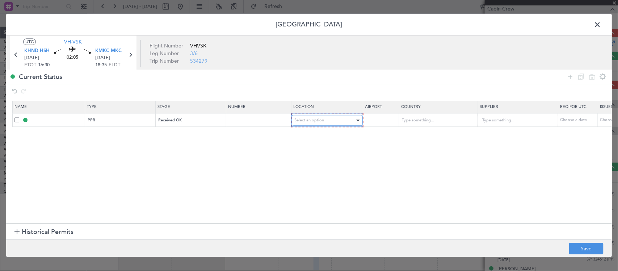
click at [323, 118] on span "Select an option" at bounding box center [310, 120] width 30 height 5
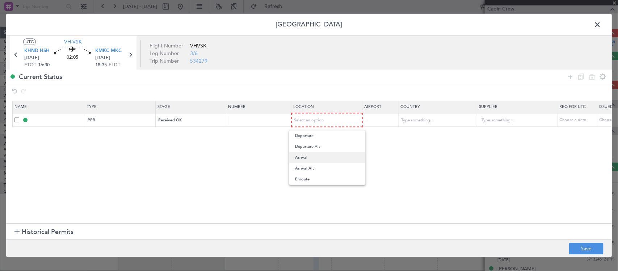
click at [324, 159] on span "Arrival" at bounding box center [327, 157] width 64 height 11
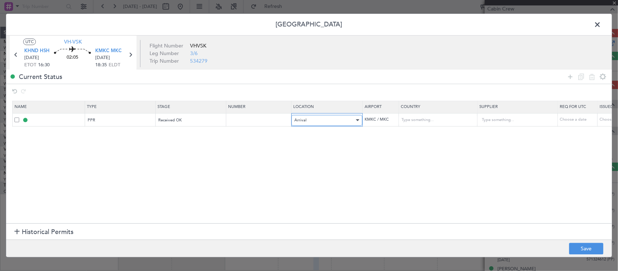
click at [315, 119] on div "Arrival" at bounding box center [324, 120] width 60 height 11
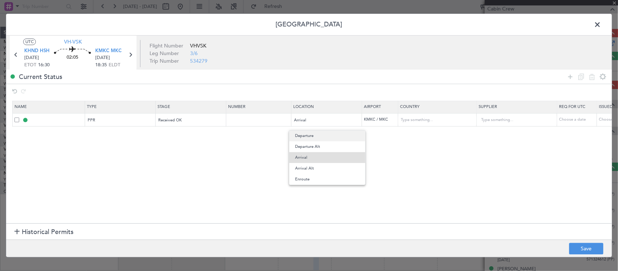
click at [329, 137] on span "Departure" at bounding box center [327, 135] width 64 height 11
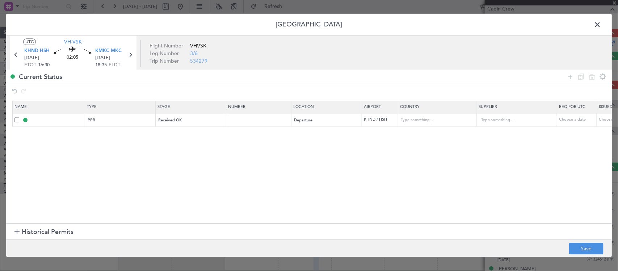
click at [271, 117] on td at bounding box center [258, 119] width 65 height 13
click at [278, 121] on input "text" at bounding box center [259, 120] width 63 height 6
paste input "HND-24408"
type input "HND-24408"
click at [601, 117] on div "Choose a date" at bounding box center [618, 120] width 38 height 6
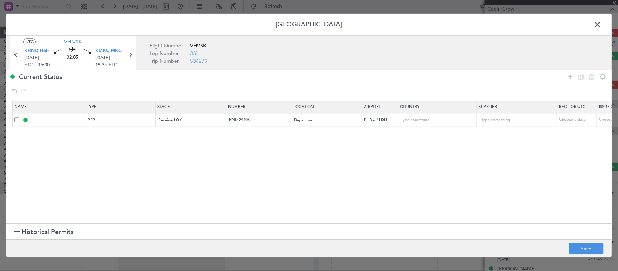
select select "9"
select select "2025"
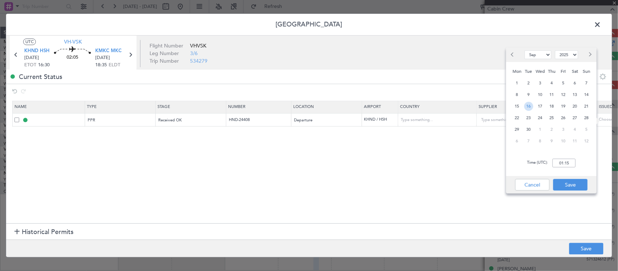
click at [528, 107] on span "16" at bounding box center [528, 106] width 9 height 9
click at [565, 162] on input "00:00" at bounding box center [563, 163] width 23 height 9
type input "16:30"
click at [580, 186] on button "Save" at bounding box center [570, 185] width 34 height 12
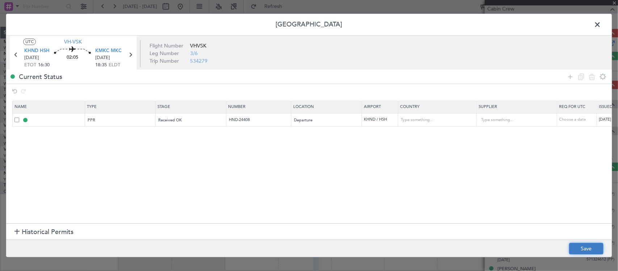
click at [581, 245] on button "Save" at bounding box center [586, 249] width 34 height 12
type input "KHND PPR 1630Z"
type input "HND-24408"
type input "United States"
type input "NNN"
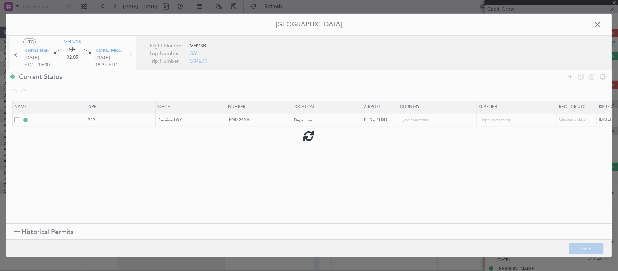
type input "5"
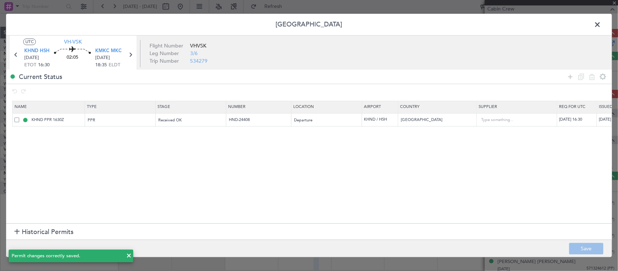
click at [16, 55] on icon at bounding box center [15, 54] width 9 height 9
type input "-00:05"
type input "8"
type input "-00:05"
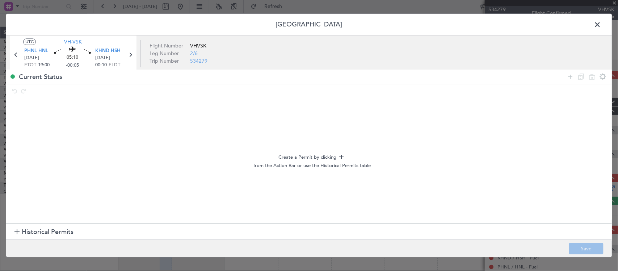
click at [62, 228] on span "Historical Permits" at bounding box center [48, 232] width 52 height 10
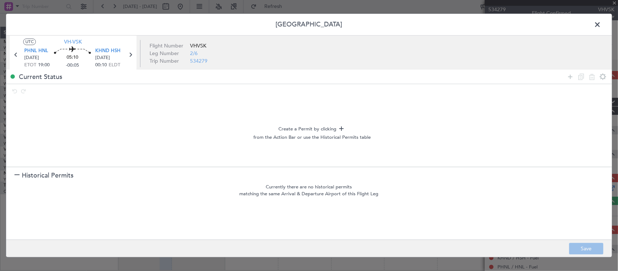
click at [56, 173] on span "Historical Permits" at bounding box center [48, 175] width 52 height 10
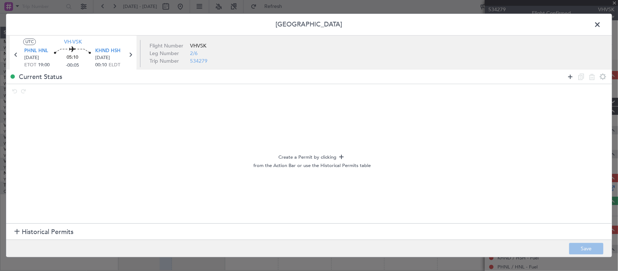
click at [573, 75] on icon at bounding box center [570, 76] width 9 height 9
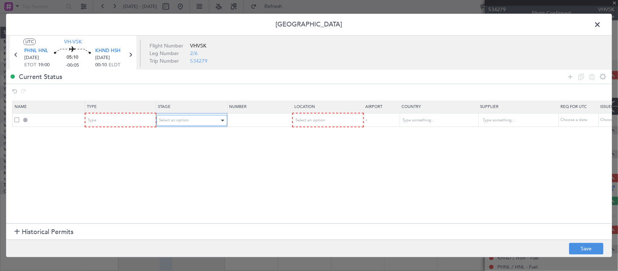
click at [168, 121] on span "Select an option" at bounding box center [174, 120] width 30 height 5
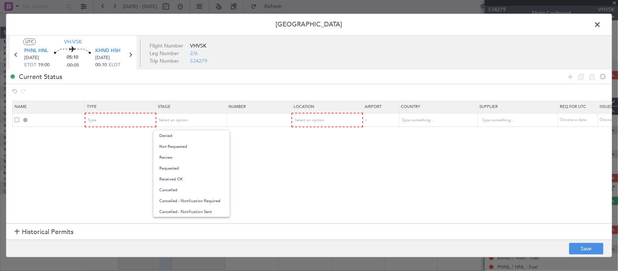
click at [133, 120] on div at bounding box center [309, 135] width 618 height 271
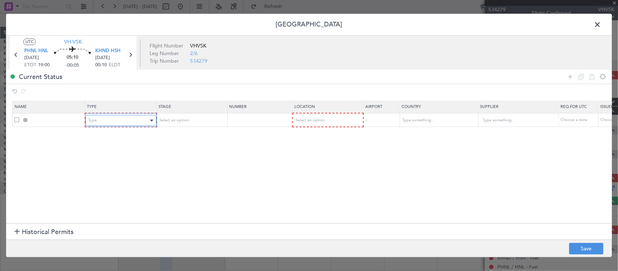
click at [135, 118] on div "Type" at bounding box center [118, 120] width 60 height 11
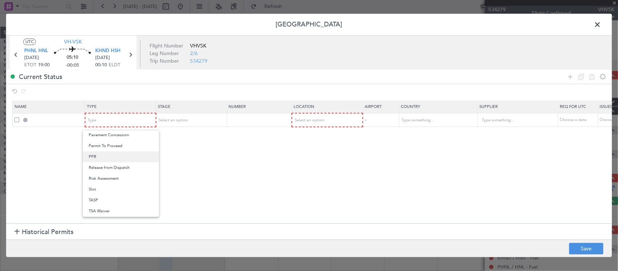
click at [124, 160] on span "PPR" at bounding box center [121, 156] width 64 height 11
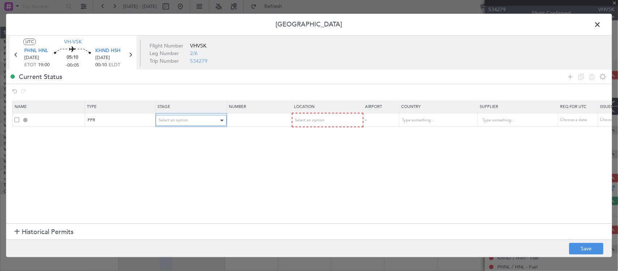
click at [176, 121] on span "Select an option" at bounding box center [174, 120] width 30 height 5
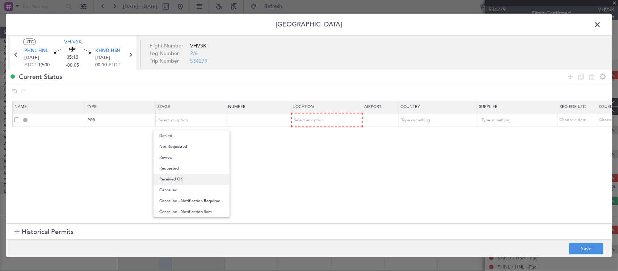
click at [192, 176] on span "Received OK" at bounding box center [191, 179] width 64 height 11
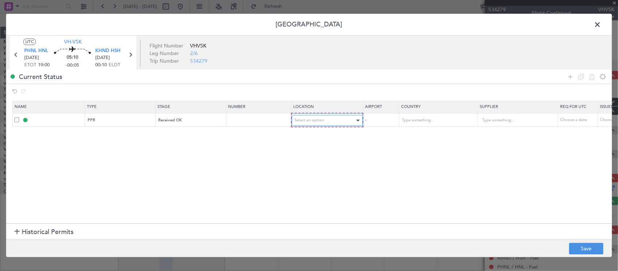
click at [308, 120] on span "Select an option" at bounding box center [310, 120] width 30 height 5
click at [321, 155] on span "Arrival" at bounding box center [327, 157] width 64 height 11
click at [265, 121] on input "text" at bounding box center [259, 120] width 63 height 6
paste input "HND-24408"
type input "HND-24408"
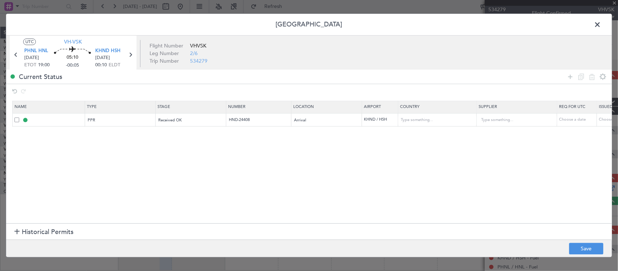
click at [601, 119] on div "Choose a date" at bounding box center [618, 120] width 38 height 6
select select "9"
select select "2025"
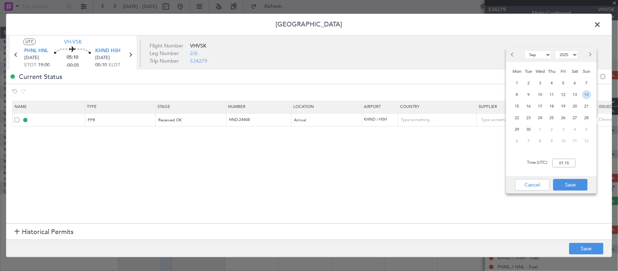
click at [583, 93] on span "14" at bounding box center [586, 94] width 9 height 9
click at [567, 164] on input "00:00" at bounding box center [563, 163] width 23 height 9
type input "00:10"
click at [574, 185] on button "Save" at bounding box center [570, 185] width 34 height 12
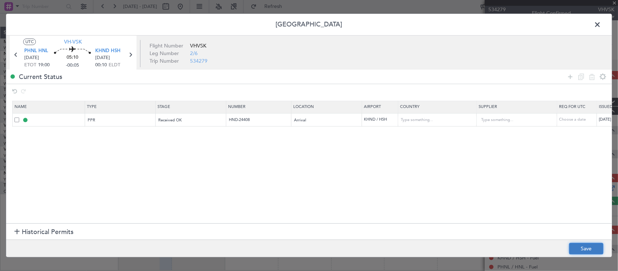
click at [585, 247] on button "Save" at bounding box center [586, 249] width 34 height 12
type input "KHND PPR 0010Z"
type input "HND-24408"
type input "United States"
type input "NNN"
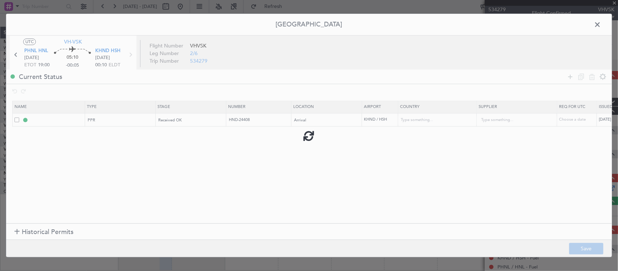
type input "5"
click at [601, 25] on span at bounding box center [601, 26] width 0 height 14
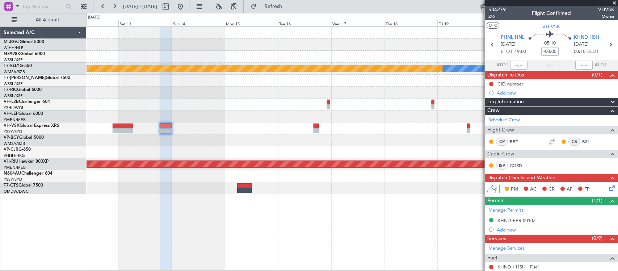
click at [359, 123] on div at bounding box center [352, 128] width 531 height 12
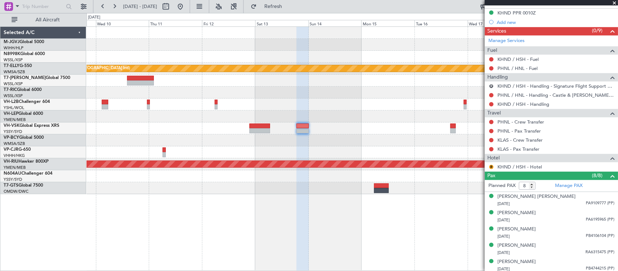
scroll to position [226, 0]
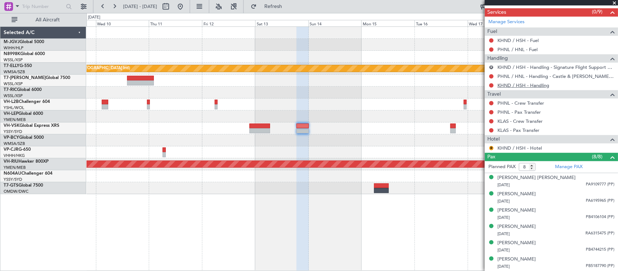
click at [508, 85] on link "KHND / HSH - Handling" at bounding box center [523, 85] width 52 height 6
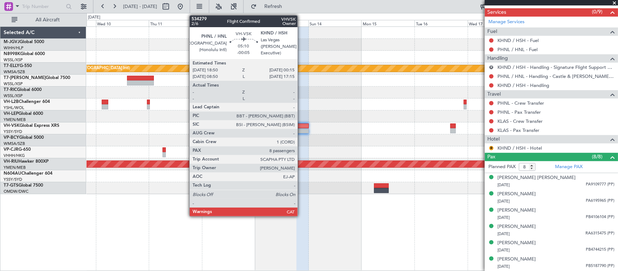
click at [301, 130] on div at bounding box center [302, 130] width 12 height 5
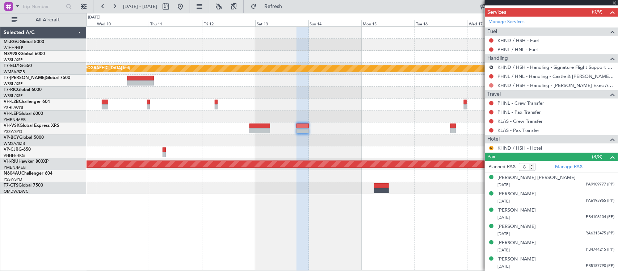
click at [491, 86] on button at bounding box center [491, 85] width 4 height 4
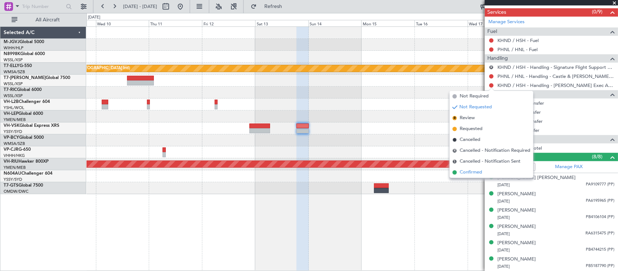
click at [479, 173] on span "Confirmed" at bounding box center [471, 172] width 22 height 7
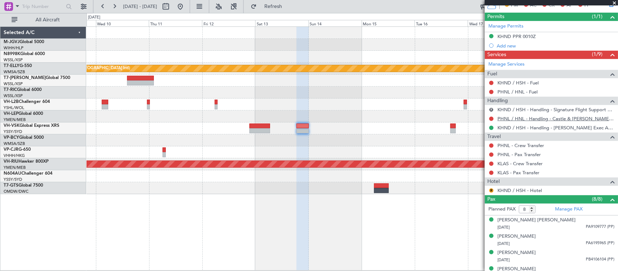
scroll to position [0, 0]
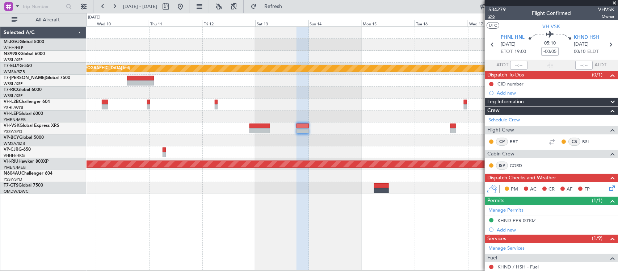
click at [491, 14] on span "2/6" at bounding box center [496, 16] width 17 height 6
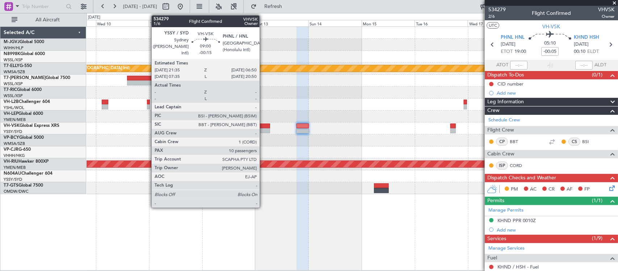
click at [263, 127] on div at bounding box center [259, 125] width 21 height 5
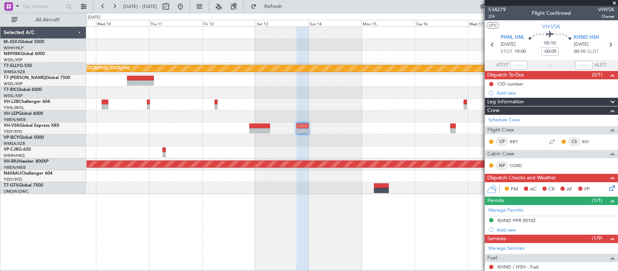
click at [322, 93] on div "MEL Planned Maint Dubai (Dubai Intl) No Crew Planned Maint Melbourne (Essendon)" at bounding box center [352, 110] width 531 height 167
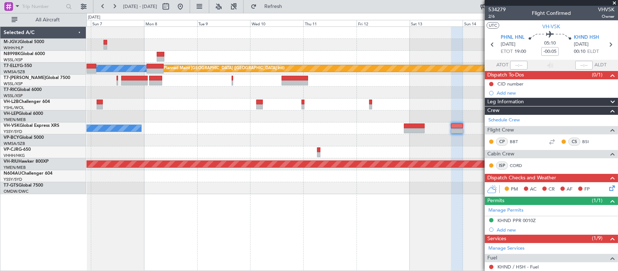
click at [320, 118] on div "[PERSON_NAME] Planned Maint [GEOGRAPHIC_DATA] ([GEOGRAPHIC_DATA]) Unplanned Mai…" at bounding box center [352, 110] width 531 height 167
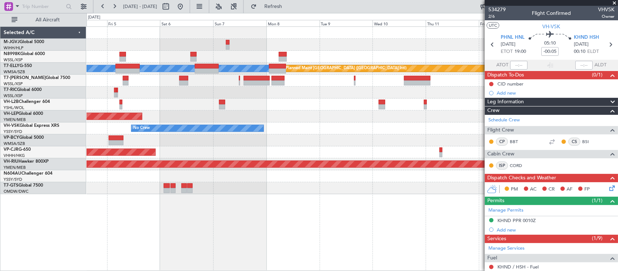
click at [325, 125] on div "No Crew Unplanned Maint Sydney ([PERSON_NAME] Intl)" at bounding box center [352, 128] width 531 height 12
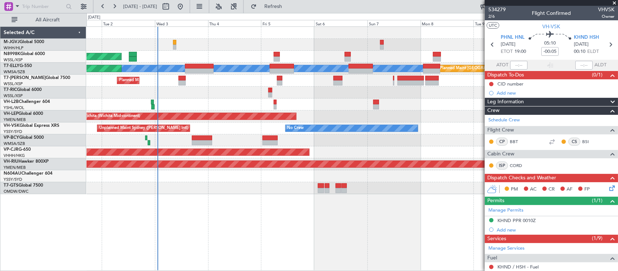
click at [279, 139] on div at bounding box center [352, 140] width 531 height 12
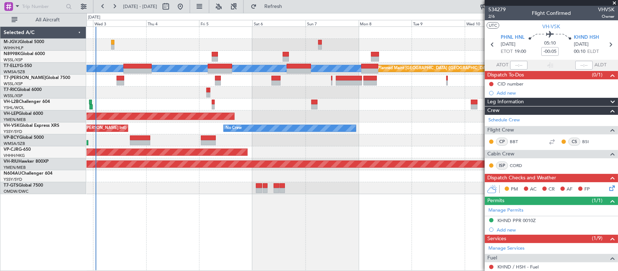
click at [187, 104] on div at bounding box center [352, 104] width 531 height 12
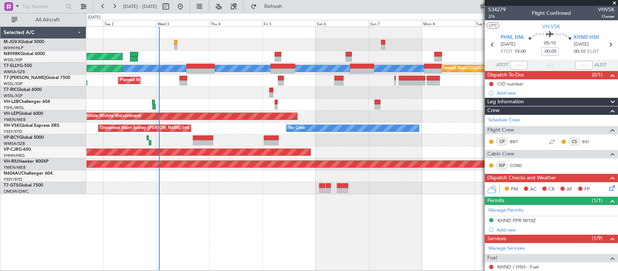
click at [321, 95] on div at bounding box center [352, 93] width 531 height 12
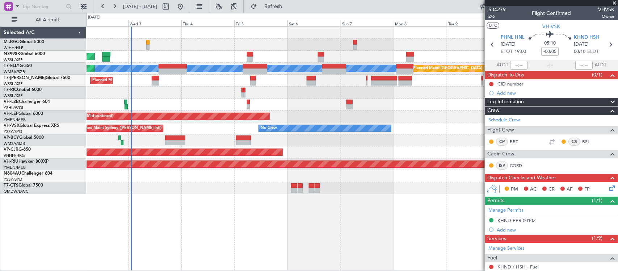
click at [209, 93] on div at bounding box center [352, 93] width 531 height 12
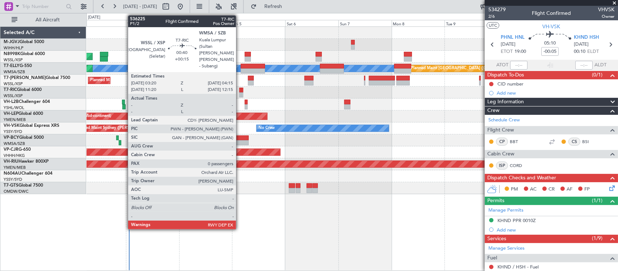
click at [240, 93] on div at bounding box center [240, 94] width 2 height 5
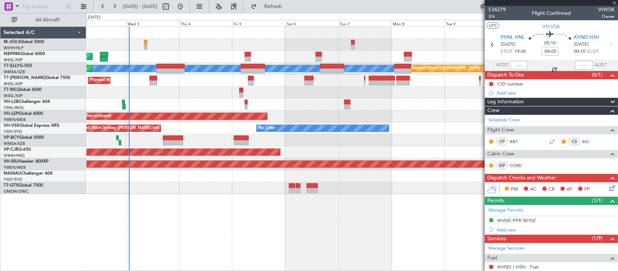
type input "+00:15"
type input "0"
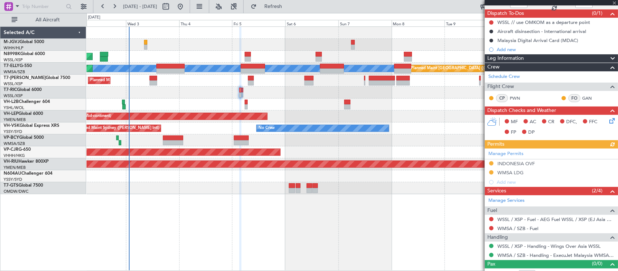
scroll to position [71, 0]
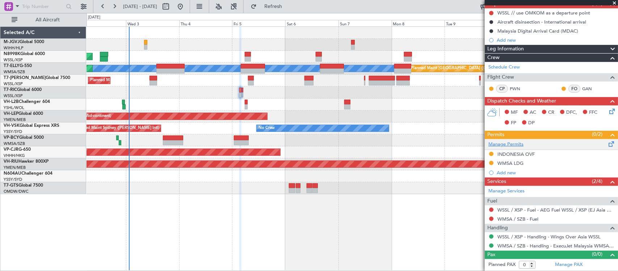
click at [519, 146] on link "Manage Permits" at bounding box center [505, 144] width 35 height 7
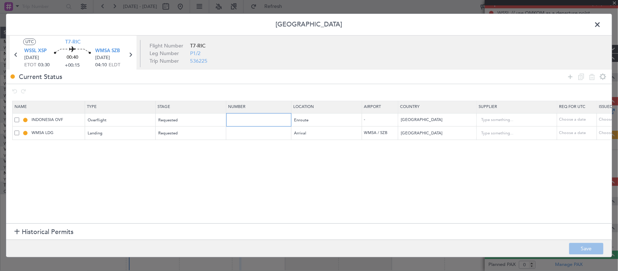
click at [247, 120] on input "text" at bounding box center [259, 120] width 63 height 6
click at [249, 134] on input "text" at bounding box center [259, 133] width 63 height 6
paste input "CAAM-NS-0128-09-25"
type input "CAAM-NS-0128-09-25"
click at [602, 136] on div "Choose a date" at bounding box center [618, 133] width 38 height 6
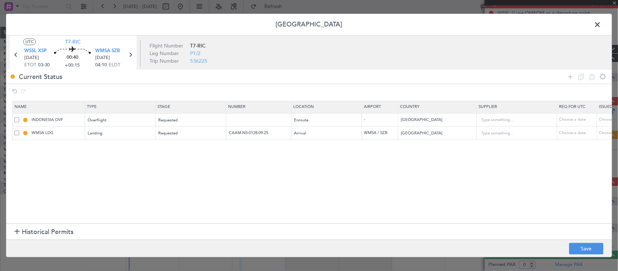
select select "9"
select select "2025"
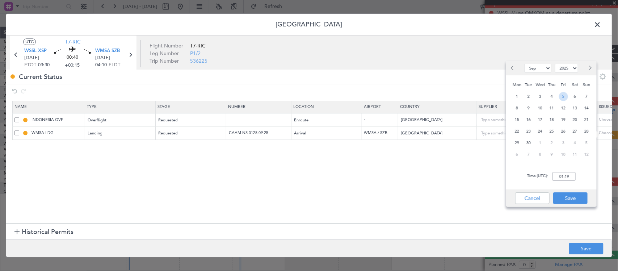
click at [564, 95] on span "5" at bounding box center [563, 96] width 9 height 9
click at [567, 178] on input "00:00" at bounding box center [563, 176] width 23 height 9
type input "03:30"
click at [561, 193] on button "Save" at bounding box center [570, 198] width 34 height 12
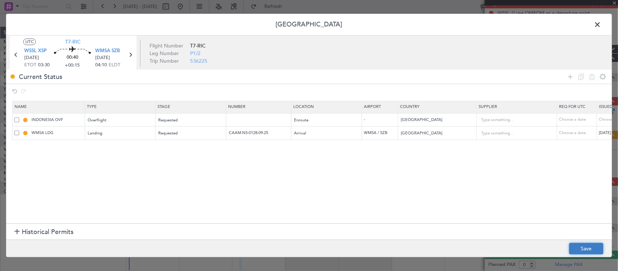
click at [588, 247] on button "Save" at bounding box center [586, 249] width 34 height 12
type input "CAAM-NS-0128-09-25"
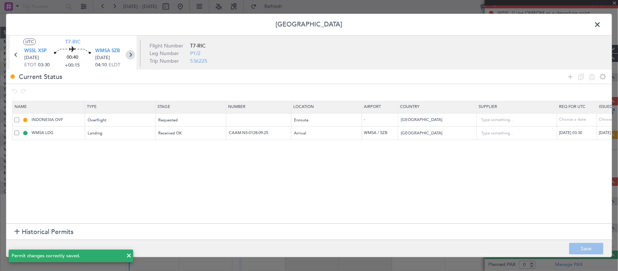
click at [132, 53] on icon at bounding box center [130, 54] width 9 height 9
type input "+00:10"
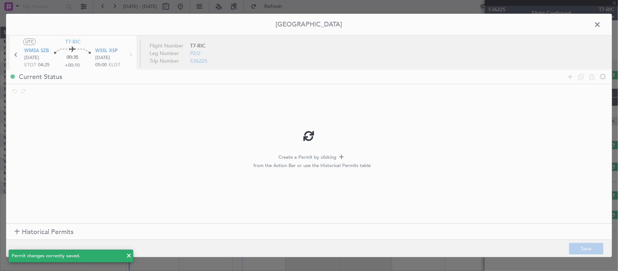
scroll to position [0, 0]
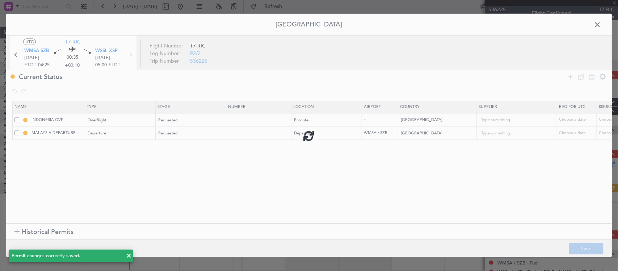
click at [247, 135] on div at bounding box center [309, 135] width 606 height 243
click at [250, 134] on div at bounding box center [309, 135] width 606 height 243
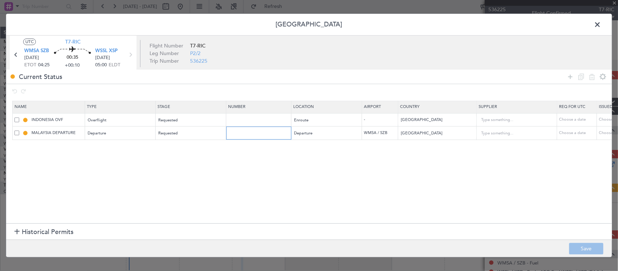
click at [252, 132] on input "text" at bounding box center [259, 133] width 63 height 6
paste input "CAAM-NS-0128-09-25"
type input "CAAM-NS-0128-09-25"
click at [603, 133] on div "Choose a date" at bounding box center [618, 133] width 38 height 6
select select "9"
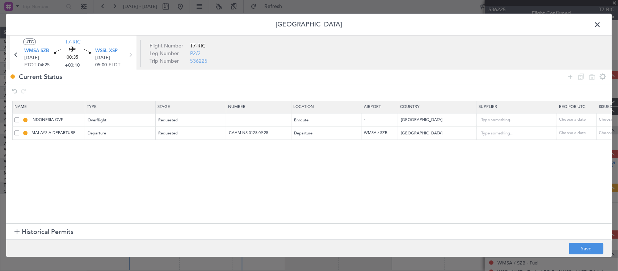
select select "2025"
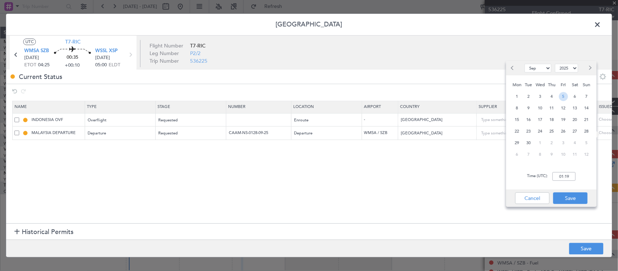
click at [563, 96] on span "5" at bounding box center [563, 96] width 9 height 9
click at [568, 174] on input "00:00" at bounding box center [563, 176] width 23 height 9
type input "04:25"
click at [565, 202] on button "Save" at bounding box center [570, 198] width 34 height 12
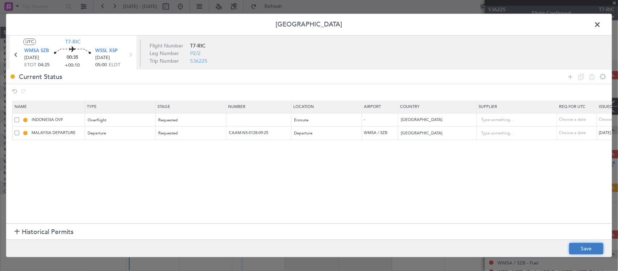
click at [584, 245] on button "Save" at bounding box center [586, 249] width 34 height 12
type input "CAAM-NS-0128-09-25"
click at [601, 22] on span at bounding box center [601, 26] width 0 height 14
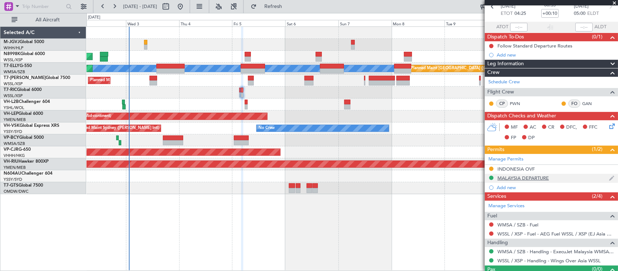
scroll to position [53, 0]
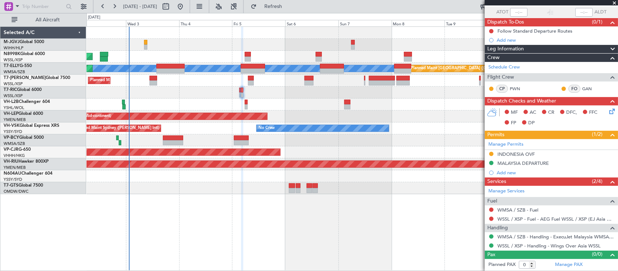
click at [377, 153] on div "Planned Maint [GEOGRAPHIC_DATA] ([GEOGRAPHIC_DATA] Intl)" at bounding box center [352, 152] width 531 height 12
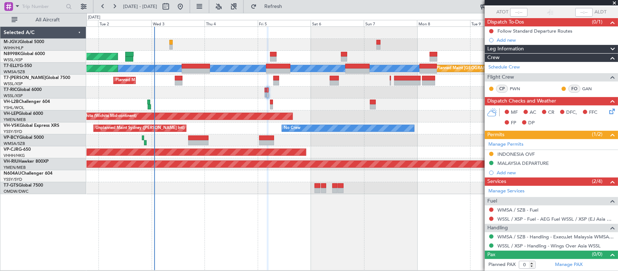
click at [225, 84] on div "Planned Maint Dubai (Al Maktoum Intl)" at bounding box center [352, 81] width 531 height 12
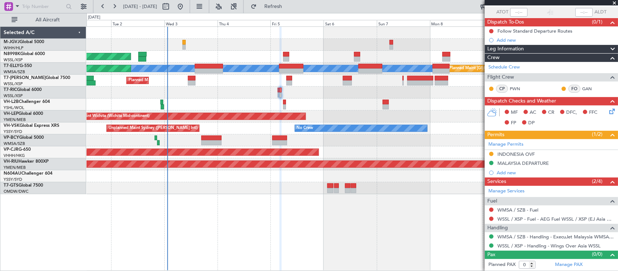
click at [246, 89] on div at bounding box center [352, 93] width 531 height 12
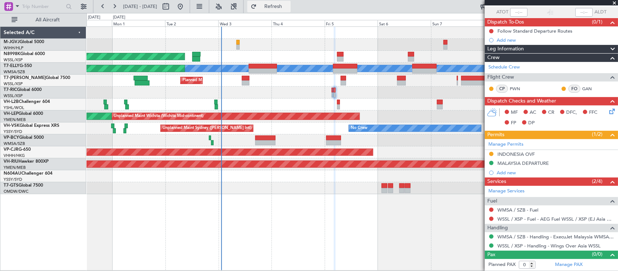
click at [275, 7] on button "Refresh" at bounding box center [268, 7] width 43 height 12
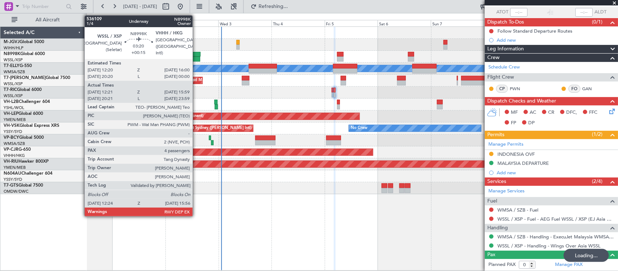
click at [197, 58] on div at bounding box center [196, 58] width 8 height 5
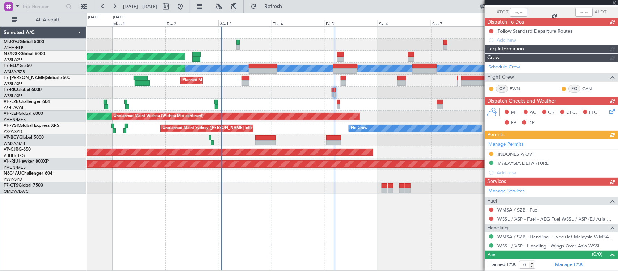
type input "+00:15"
type input "12:31"
type input "15:49"
type input "4"
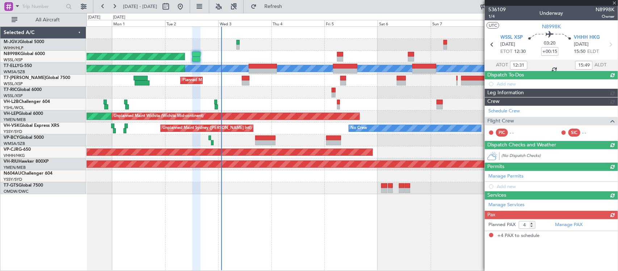
scroll to position [0, 0]
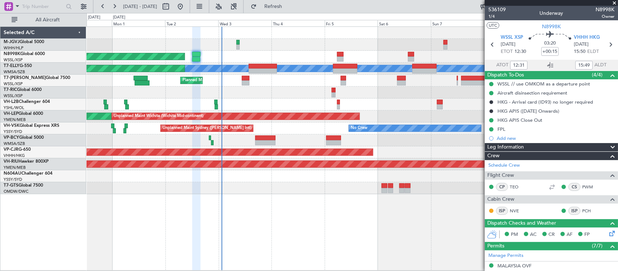
click at [247, 85] on div at bounding box center [245, 82] width 7 height 5
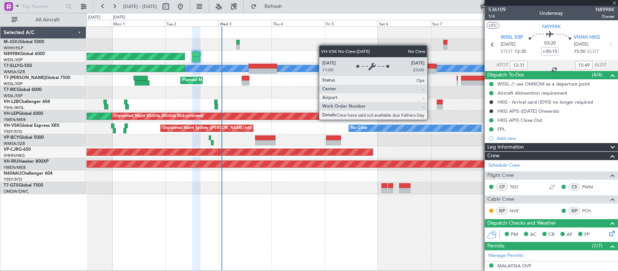
type input "+00:20"
type input "1"
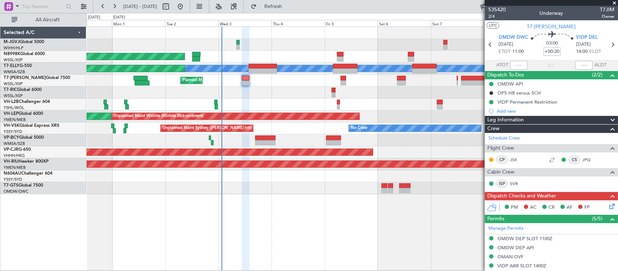
click at [608, 207] on icon at bounding box center [611, 205] width 6 height 6
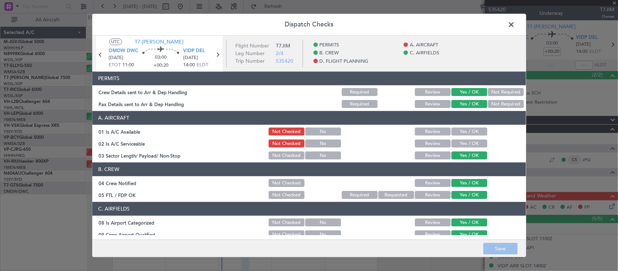
click at [472, 134] on button "Yes / OK" at bounding box center [469, 132] width 36 height 8
click at [475, 146] on button "Yes / OK" at bounding box center [469, 144] width 36 height 8
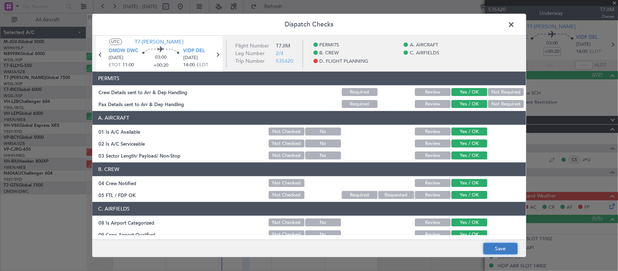
click at [509, 245] on button "Save" at bounding box center [500, 249] width 34 height 12
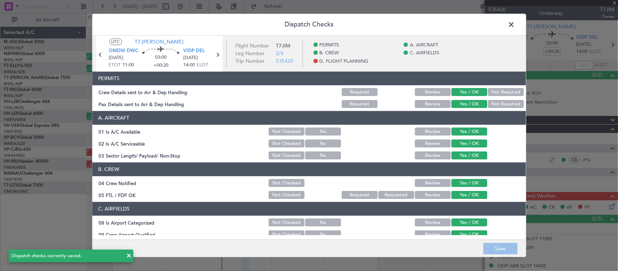
click at [515, 26] on span at bounding box center [515, 26] width 0 height 14
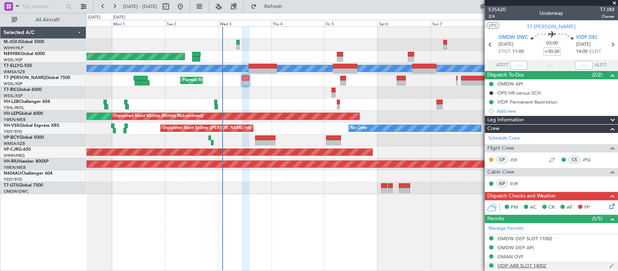
scroll to position [146, 0]
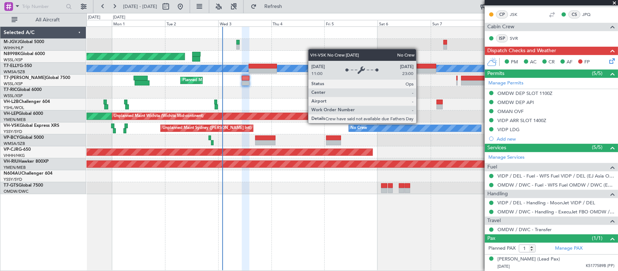
click at [243, 147] on div "Planned Maint Singapore (Seletar) Planned Maint Kuala Lumpur (Sultan Abdul Aziz…" at bounding box center [352, 110] width 531 height 167
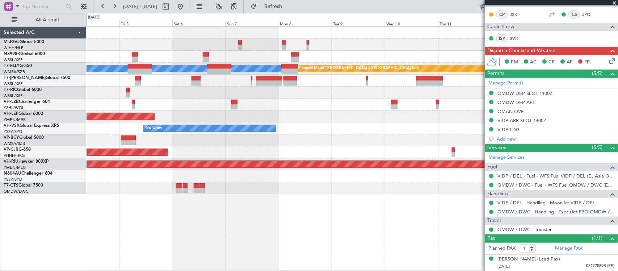
click at [370, 134] on div "No Crew Unplanned Maint Sydney ([PERSON_NAME] Intl)" at bounding box center [352, 128] width 531 height 12
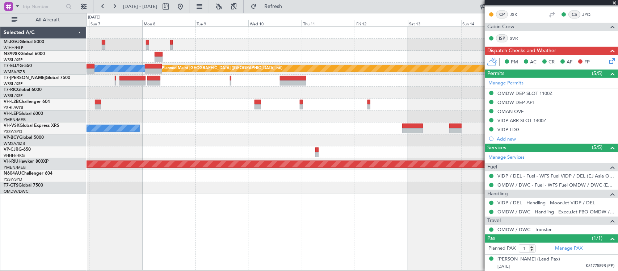
click at [315, 121] on div "Unplanned Maint Wichita (Wichita Mid-continent)" at bounding box center [352, 116] width 531 height 12
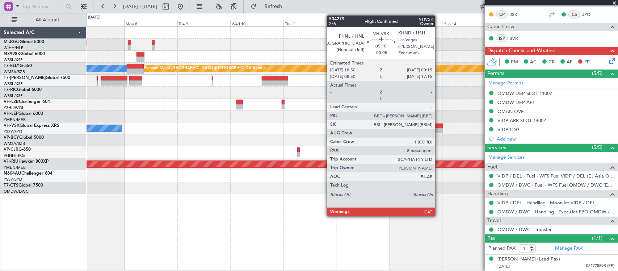
click at [439, 127] on div at bounding box center [437, 125] width 12 height 5
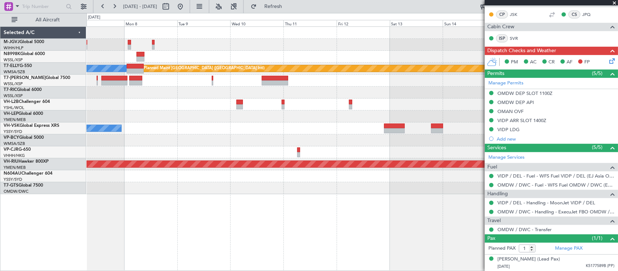
click at [165, 127] on div "[PERSON_NAME] Planned Maint [GEOGRAPHIC_DATA] ([GEOGRAPHIC_DATA]) Unplanned Mai…" at bounding box center [352, 110] width 531 height 167
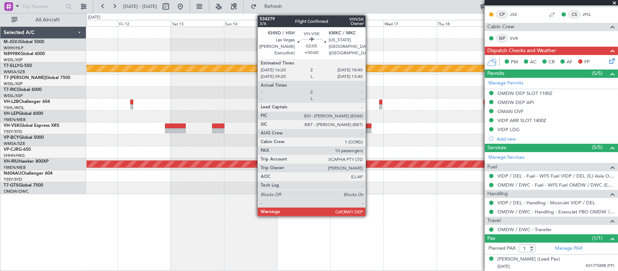
click at [369, 127] on div at bounding box center [368, 125] width 5 height 5
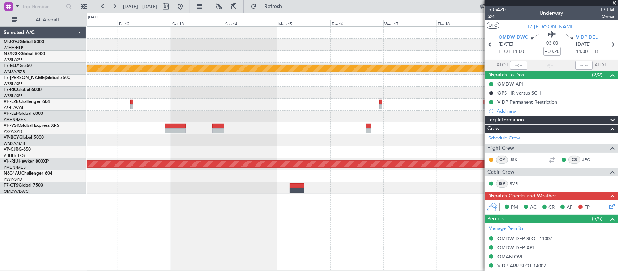
scroll to position [146, 0]
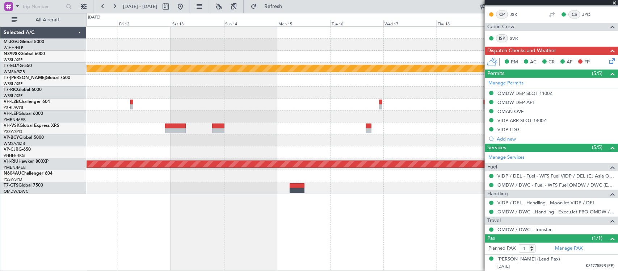
click at [294, 136] on div "MEL Planned Maint Dubai (Dubai Intl) Planned Maint Melbourne (Essendon)" at bounding box center [352, 110] width 531 height 167
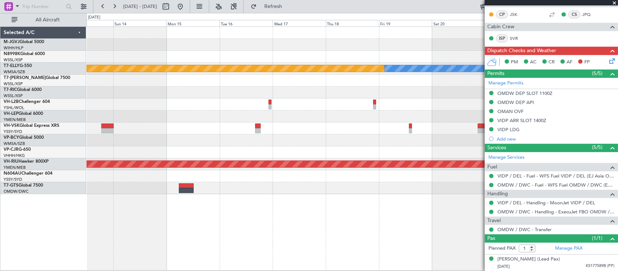
click at [375, 195] on div "MEL Planned Maint Dubai (Dubai Intl) Planned Maint Melbourne (Essendon)" at bounding box center [352, 148] width 531 height 244
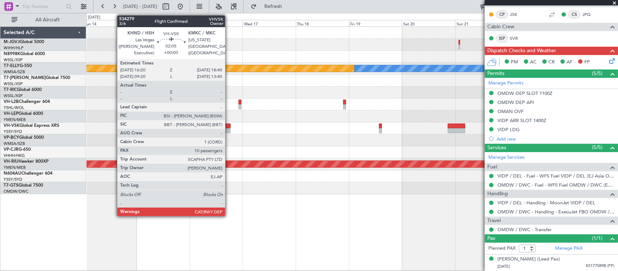
click at [229, 131] on div at bounding box center [227, 130] width 5 height 5
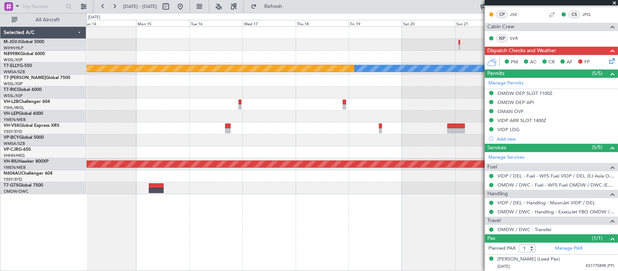
click at [317, 129] on div at bounding box center [352, 128] width 531 height 12
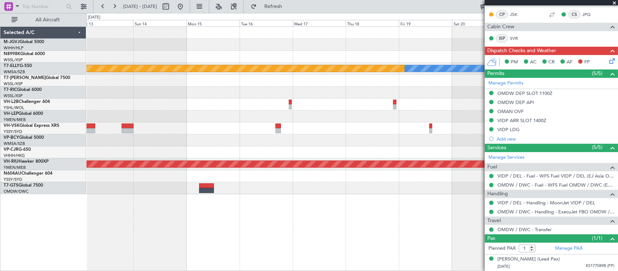
click at [317, 127] on div at bounding box center [352, 128] width 531 height 12
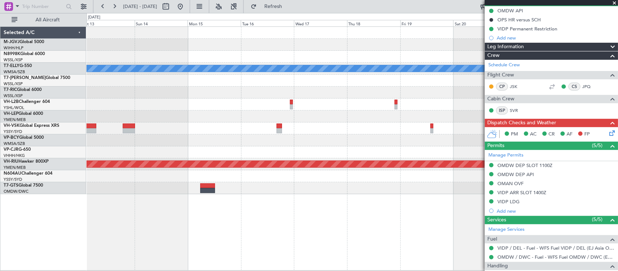
scroll to position [70, 0]
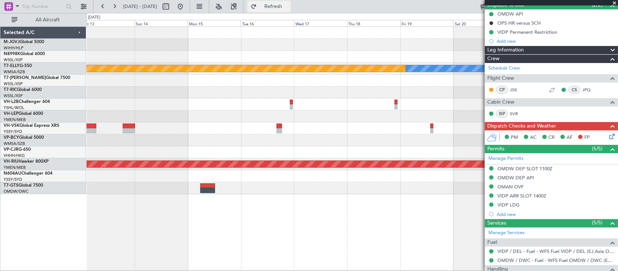
click at [282, 6] on span "Refresh" at bounding box center [273, 6] width 30 height 5
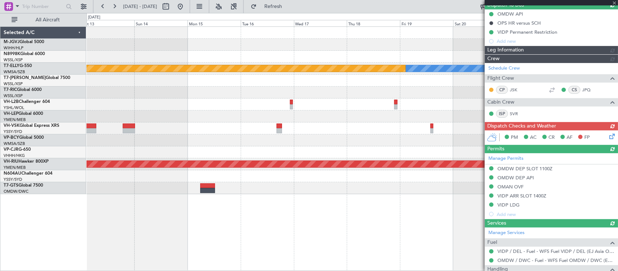
click at [350, 124] on div at bounding box center [352, 128] width 531 height 12
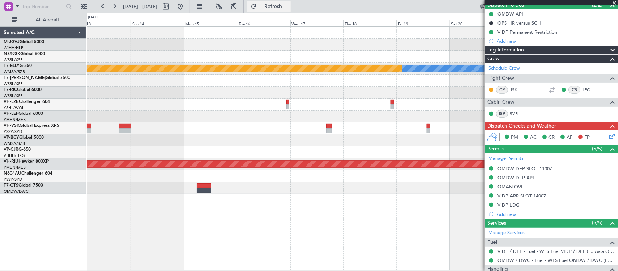
click at [279, 8] on button "Refresh" at bounding box center [268, 7] width 43 height 12
click at [335, 134] on div at bounding box center [352, 140] width 531 height 12
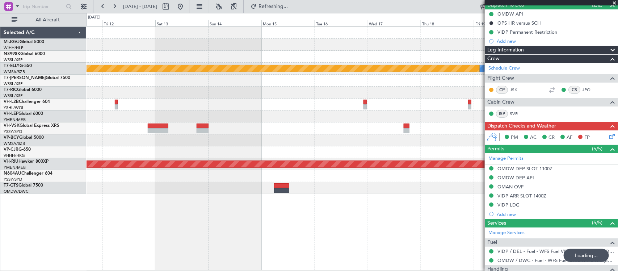
click at [342, 146] on div "MEL Planned Maint Dubai (Dubai Intl) Planned Maint Melbourne (Essendon)" at bounding box center [352, 110] width 531 height 167
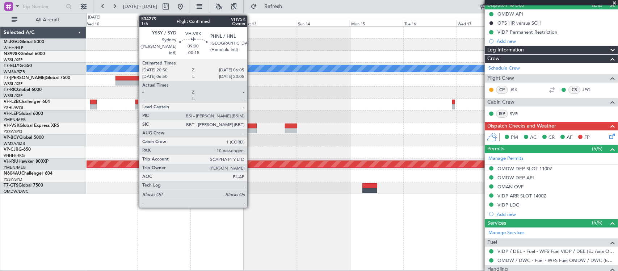
click at [251, 130] on div at bounding box center [246, 130] width 21 height 5
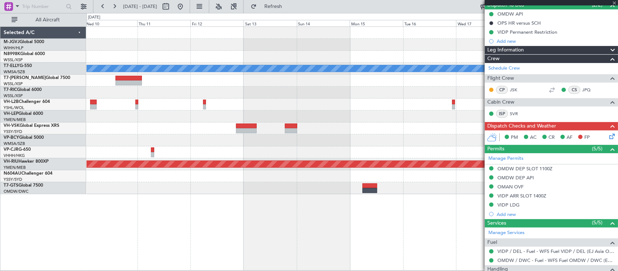
type input "-00:15"
type input "10"
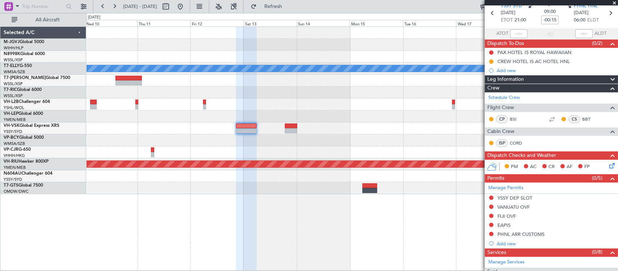
scroll to position [0, 0]
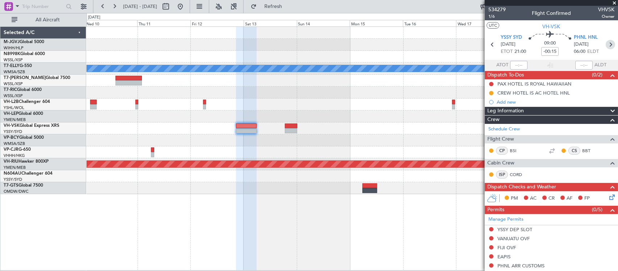
click at [606, 46] on icon at bounding box center [610, 44] width 9 height 9
click at [312, 147] on div "Planned Maint Dubai (Dubai Intl) MEL No Crew Planned Maint Melbourne (Essendon)" at bounding box center [352, 110] width 531 height 167
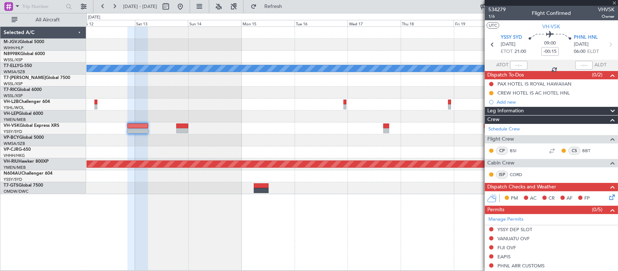
click at [368, 146] on div at bounding box center [352, 140] width 531 height 12
type input "-00:05"
type input "8"
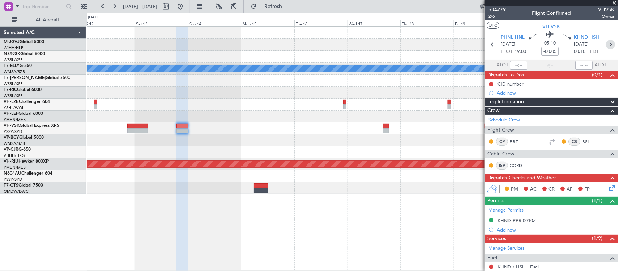
click at [606, 46] on icon at bounding box center [610, 44] width 9 height 9
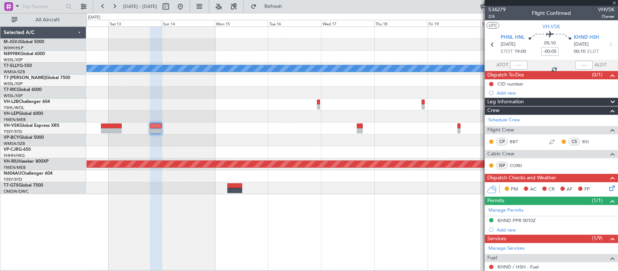
click at [365, 170] on div "Planned Maint Dubai (Dubai Intl) MEL Planned Maint Melbourne (Essendon)" at bounding box center [352, 110] width 531 height 167
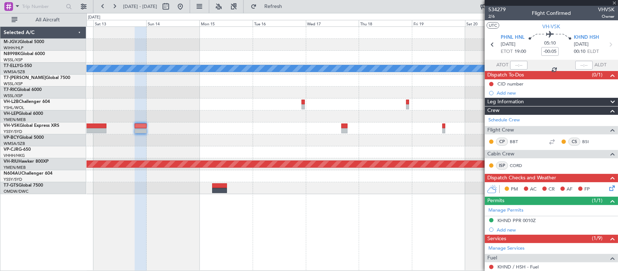
click at [414, 201] on div "Planned Maint Dubai (Dubai Intl) MEL Planned Maint Melbourne (Essendon)" at bounding box center [352, 148] width 531 height 244
type input "10"
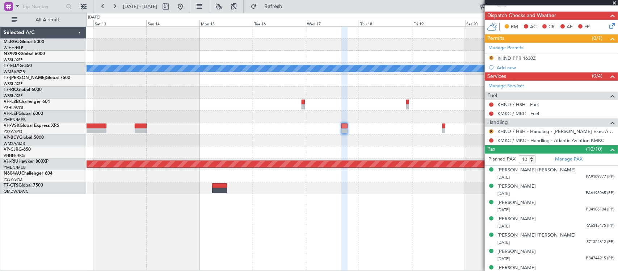
scroll to position [145, 0]
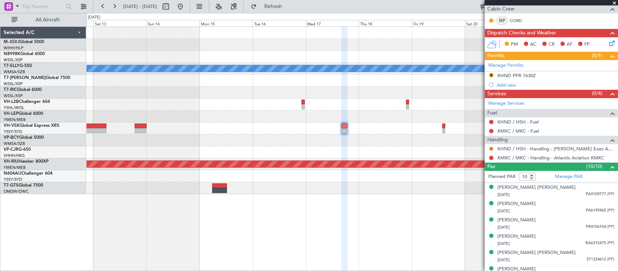
click at [492, 149] on button "R" at bounding box center [491, 149] width 4 height 4
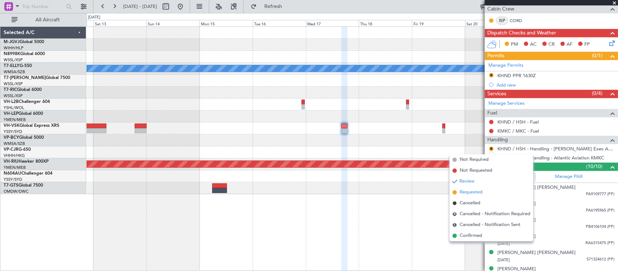
click at [475, 189] on span "Requested" at bounding box center [471, 192] width 23 height 7
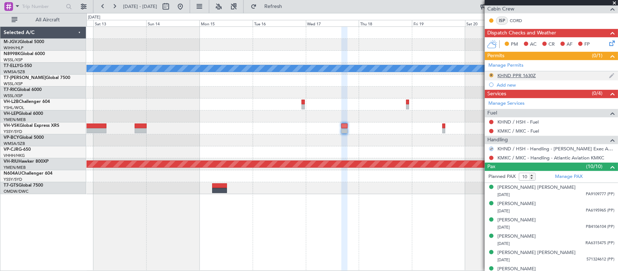
click at [489, 73] on button "R" at bounding box center [491, 75] width 4 height 4
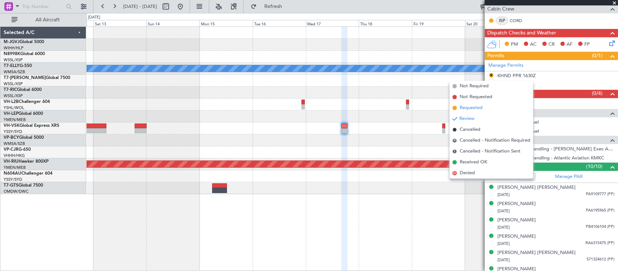
click at [474, 106] on span "Requested" at bounding box center [471, 107] width 23 height 7
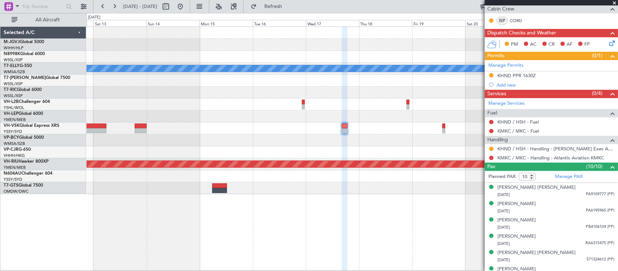
click at [285, 125] on div at bounding box center [352, 128] width 531 height 12
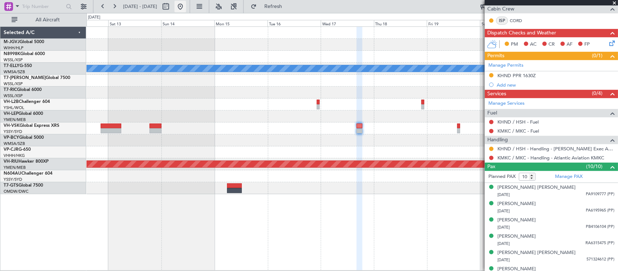
click at [186, 5] on button at bounding box center [180, 7] width 12 height 12
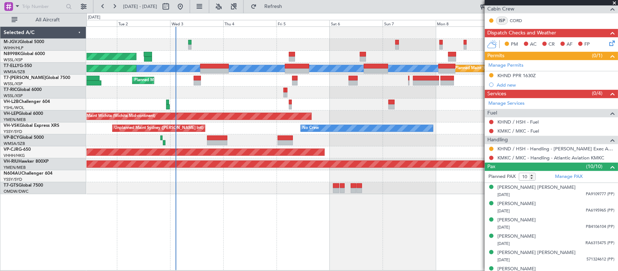
click at [206, 87] on div at bounding box center [352, 93] width 531 height 12
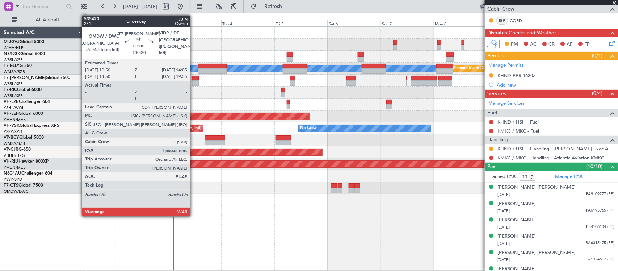
click at [194, 80] on div at bounding box center [194, 82] width 7 height 5
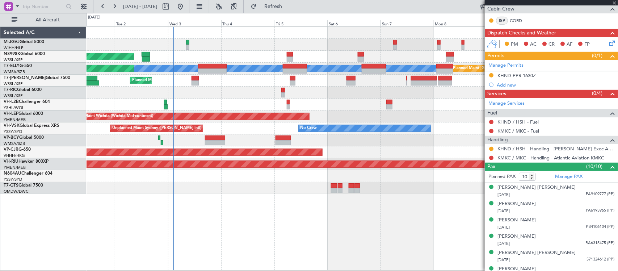
type input "+00:20"
type input "1"
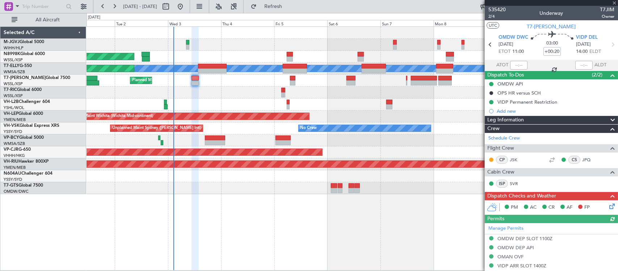
scroll to position [146, 0]
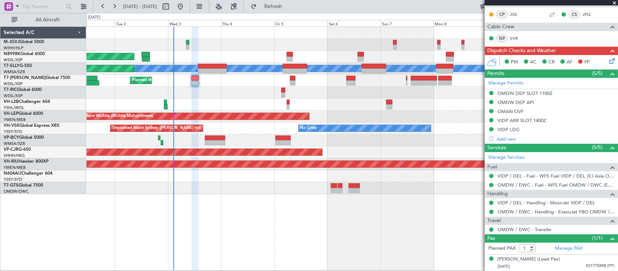
click at [608, 62] on icon at bounding box center [611, 60] width 6 height 6
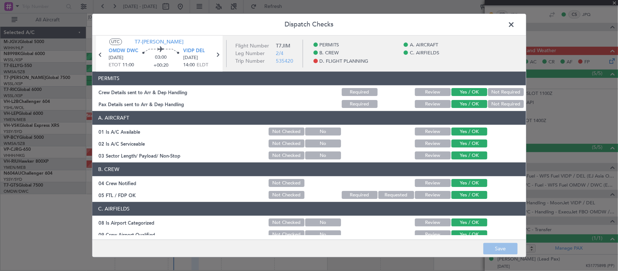
click at [515, 22] on span at bounding box center [515, 26] width 0 height 14
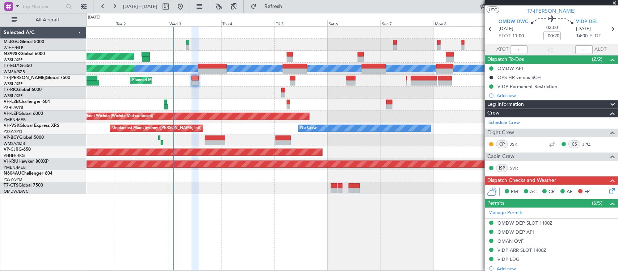
scroll to position [0, 0]
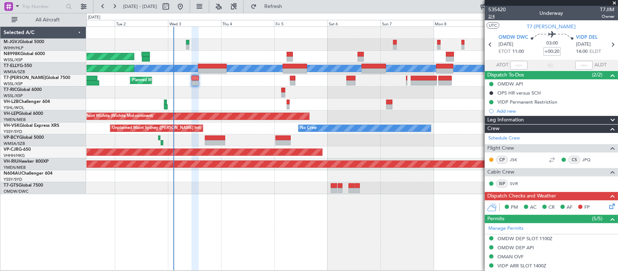
click at [492, 16] on span "2/4" at bounding box center [496, 16] width 17 height 6
click at [514, 228] on link "Manage Permits" at bounding box center [505, 228] width 35 height 7
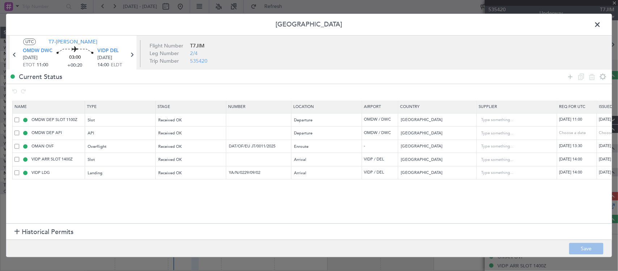
click at [277, 142] on td "DAT/OF/EU JT/0011/2025" at bounding box center [258, 146] width 65 height 13
click at [281, 150] on td "DAT/OF/EU JT/0011/2025" at bounding box center [258, 146] width 65 height 13
click at [280, 148] on input "DAT/OF/EU JT/0011/2025" at bounding box center [259, 146] width 63 height 6
click at [260, 174] on input "YA/N/0229/09/02" at bounding box center [259, 172] width 63 height 6
click at [259, 174] on input "YA/N/0229/09/02" at bounding box center [259, 172] width 63 height 6
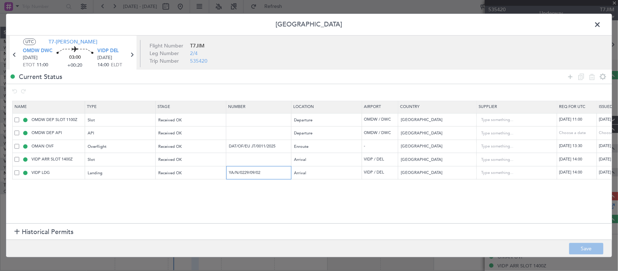
click at [259, 174] on input "YA/N/0229/09/02" at bounding box center [259, 172] width 63 height 6
click at [601, 21] on span at bounding box center [601, 26] width 0 height 14
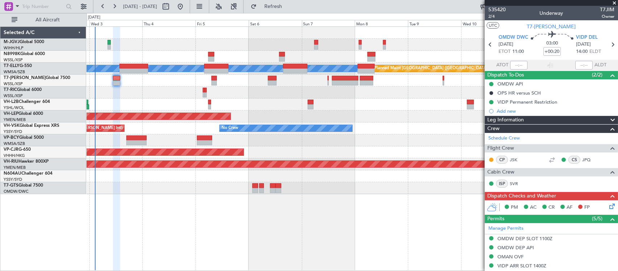
click at [276, 101] on div at bounding box center [352, 104] width 531 height 12
click at [307, 105] on div at bounding box center [352, 104] width 531 height 12
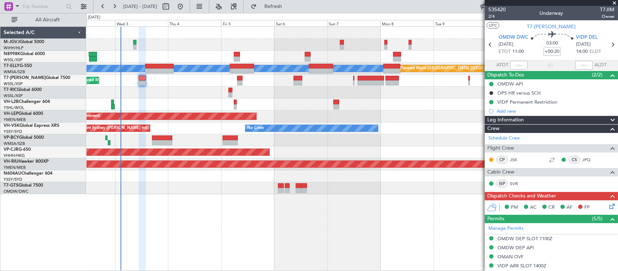
click at [302, 101] on div at bounding box center [352, 104] width 531 height 12
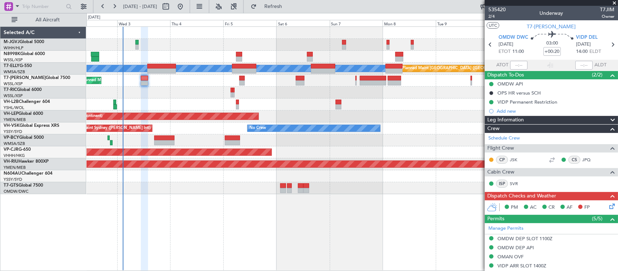
click at [608, 207] on icon at bounding box center [611, 205] width 6 height 6
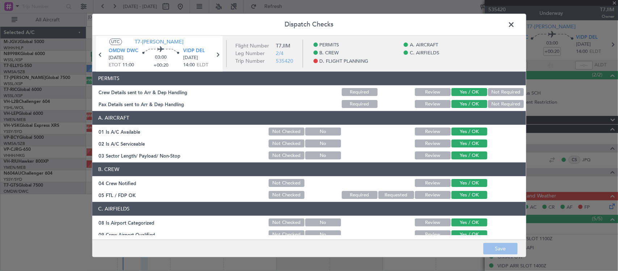
scroll to position [261, 0]
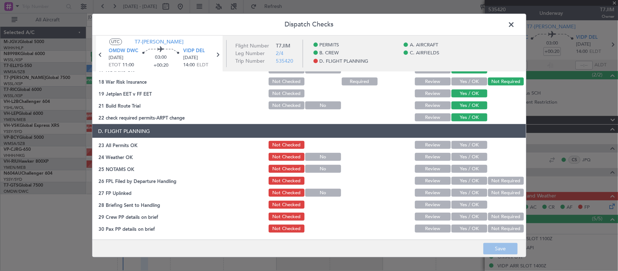
click at [464, 144] on button "Yes / OK" at bounding box center [469, 145] width 36 height 8
click at [471, 160] on button "Yes / OK" at bounding box center [469, 157] width 36 height 8
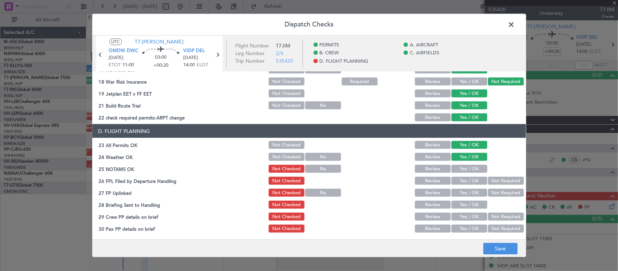
click at [472, 167] on button "Yes / OK" at bounding box center [469, 169] width 36 height 8
click at [473, 180] on button "Yes / OK" at bounding box center [469, 181] width 36 height 8
click at [493, 180] on button "Not Required" at bounding box center [506, 181] width 36 height 8
click at [464, 192] on button "Yes / OK" at bounding box center [469, 193] width 36 height 8
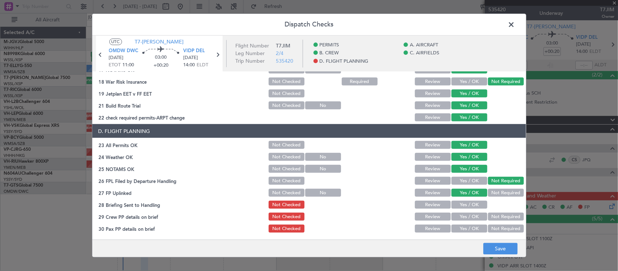
click at [431, 204] on button "Review" at bounding box center [433, 205] width 36 height 8
click at [467, 218] on button "Yes / OK" at bounding box center [469, 216] width 36 height 8
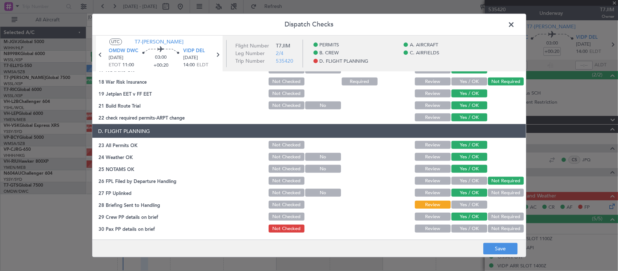
click at [467, 226] on button "Yes / OK" at bounding box center [469, 228] width 36 height 8
click at [497, 248] on button "Save" at bounding box center [500, 249] width 34 height 12
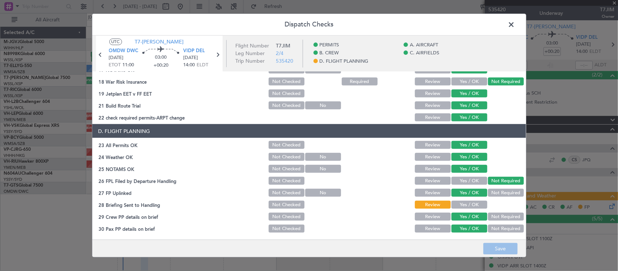
click at [451, 203] on button "Yes / OK" at bounding box center [469, 205] width 36 height 8
click at [491, 250] on button "Save" at bounding box center [500, 249] width 34 height 12
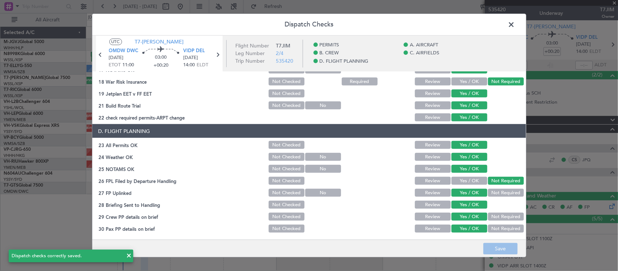
click at [515, 25] on span at bounding box center [515, 26] width 0 height 14
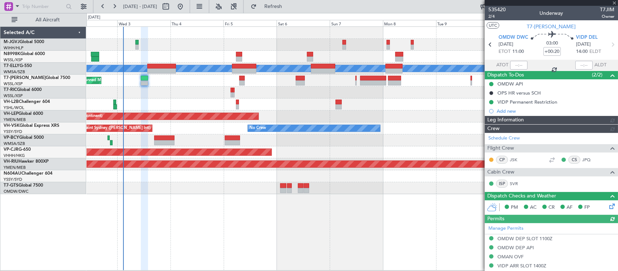
type input "Brien Tan (BTA)"
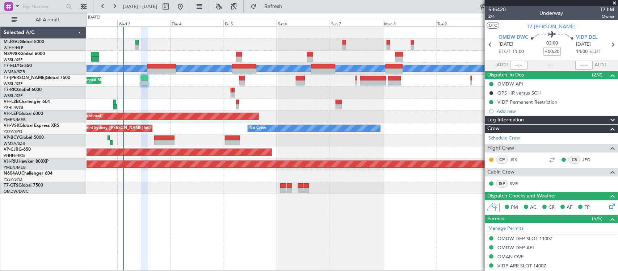
click at [364, 140] on div at bounding box center [352, 140] width 531 height 12
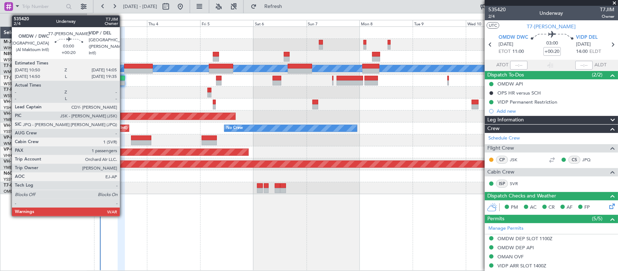
click at [123, 80] on div at bounding box center [121, 78] width 7 height 5
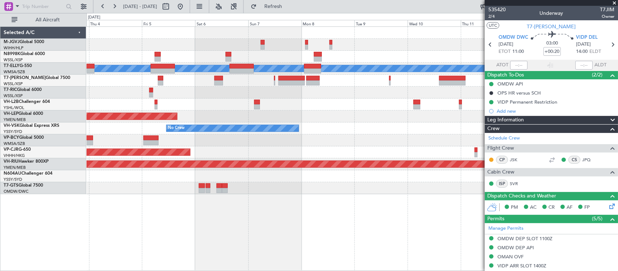
click at [326, 133] on div "No Crew Unplanned Maint Sydney ([PERSON_NAME] Intl)" at bounding box center [352, 128] width 531 height 12
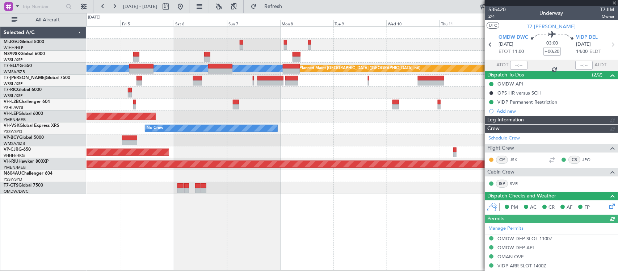
type input "Brien Tan (BTA)"
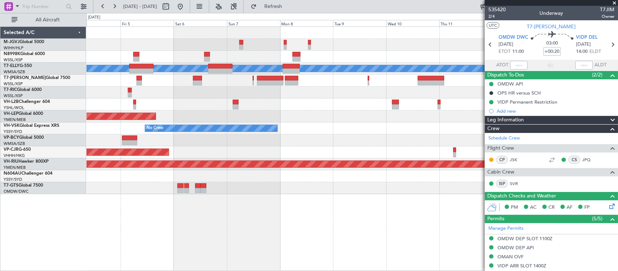
click at [254, 100] on div at bounding box center [352, 104] width 531 height 12
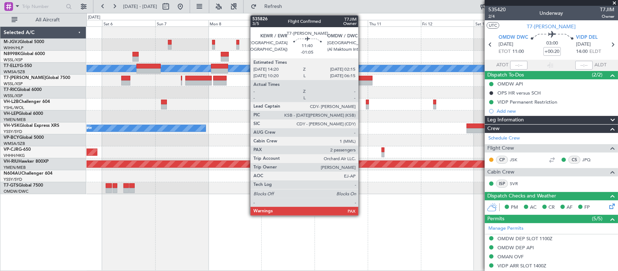
click at [362, 81] on div at bounding box center [359, 82] width 26 height 5
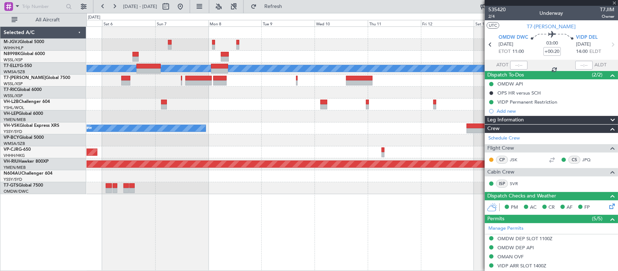
type input "-01:05"
type input "2"
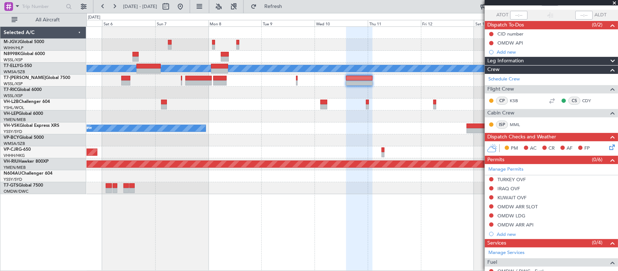
scroll to position [0, 0]
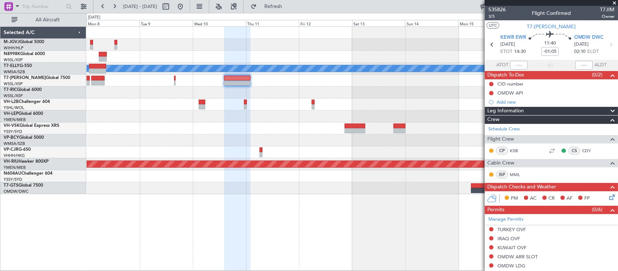
click at [256, 170] on div "Planned Maint Dubai (Dubai Intl) MEL Unplanned Maint Wichita (Wichita Mid-conti…" at bounding box center [352, 110] width 531 height 167
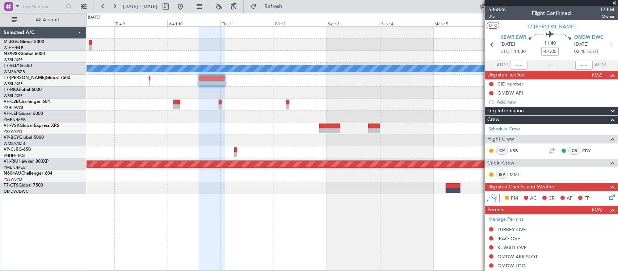
click at [341, 129] on div "Planned Maint Dubai (Dubai Intl) MEL No Crew Planned Maint Melbourne (Essendon)" at bounding box center [352, 110] width 531 height 167
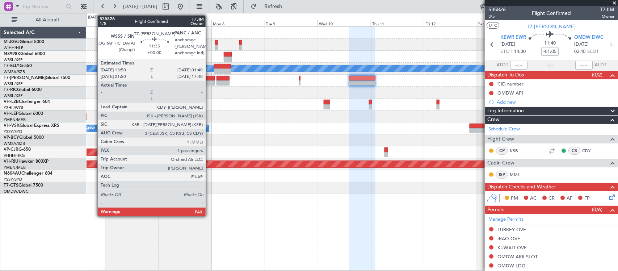
click at [209, 82] on div at bounding box center [202, 82] width 26 height 5
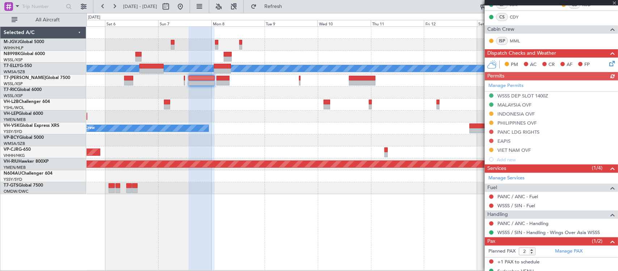
scroll to position [141, 0]
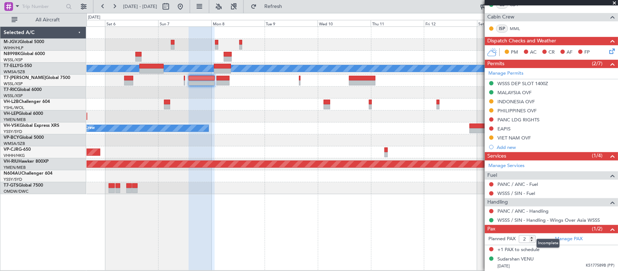
click at [533, 241] on mat-tooltip-component "Incomplete" at bounding box center [547, 242] width 33 height 19
click at [531, 240] on mat-tooltip-component "Incomplete" at bounding box center [547, 242] width 33 height 19
type input "1"
click at [531, 241] on input "1" at bounding box center [527, 239] width 17 height 8
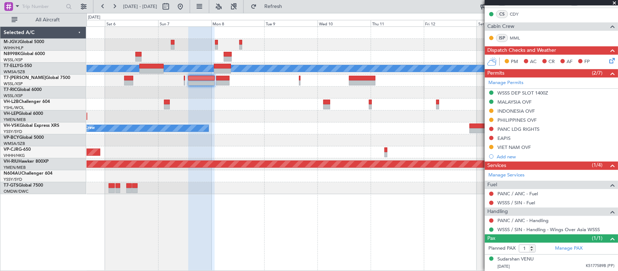
scroll to position [0, 0]
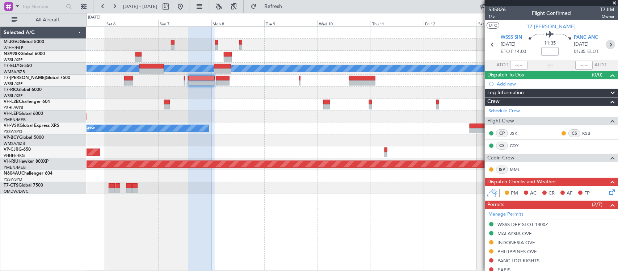
click at [606, 46] on icon at bounding box center [610, 44] width 9 height 9
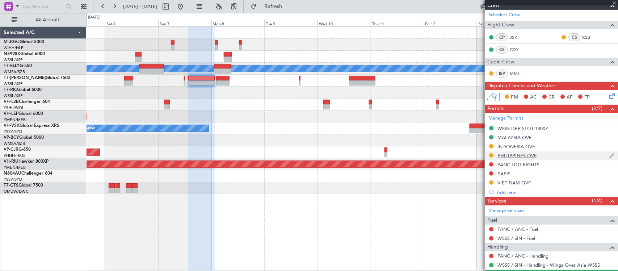
scroll to position [132, 0]
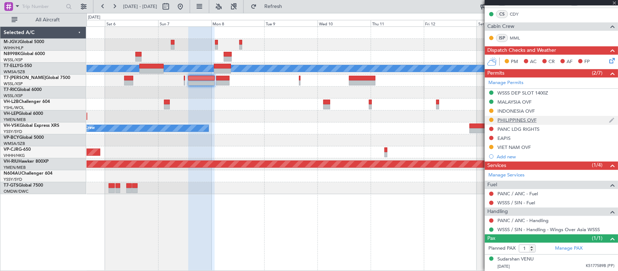
type input "-00:15"
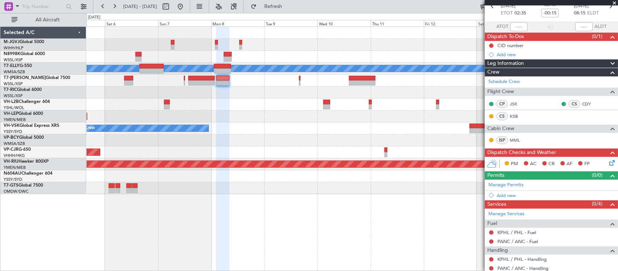
scroll to position [87, 0]
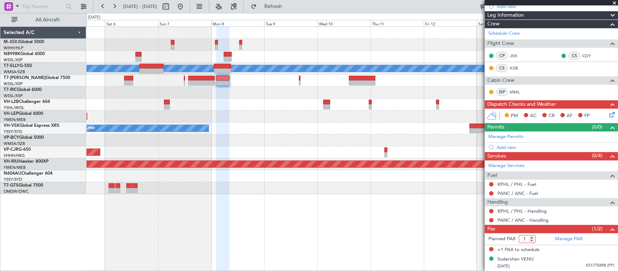
type input "1"
click at [530, 240] on input "1" at bounding box center [527, 239] width 17 height 8
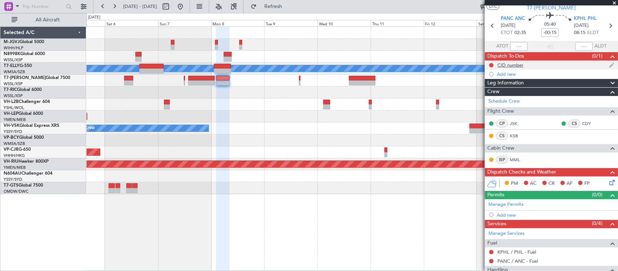
scroll to position [0, 0]
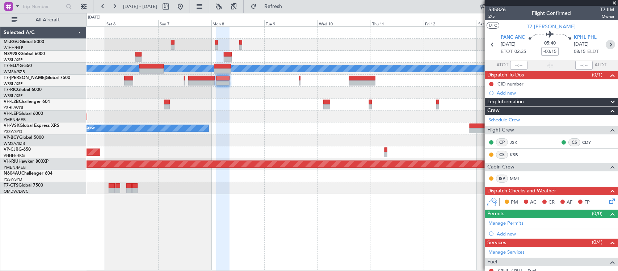
click at [606, 42] on icon at bounding box center [610, 44] width 9 height 9
type input "0"
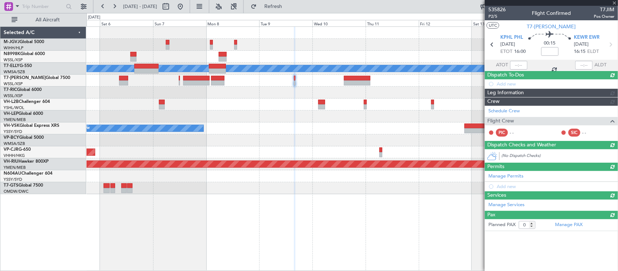
click at [390, 188] on div at bounding box center [352, 188] width 531 height 12
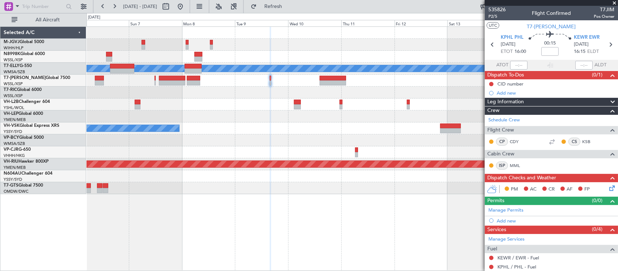
click at [469, 126] on div "Planned Maint Dubai (Dubai Intl) MEL Unplanned Maint Wichita (Wichita Mid-conti…" at bounding box center [352, 110] width 531 height 167
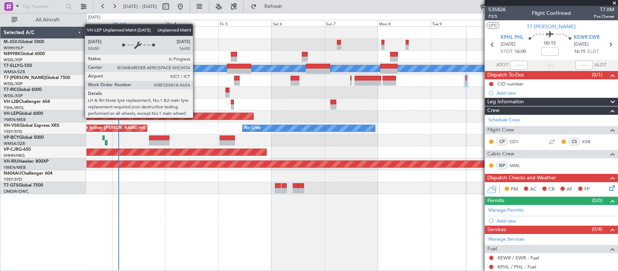
click at [223, 114] on div "Unplanned Maint Wichita (Wichita Mid-continent)" at bounding box center [129, 116] width 247 height 7
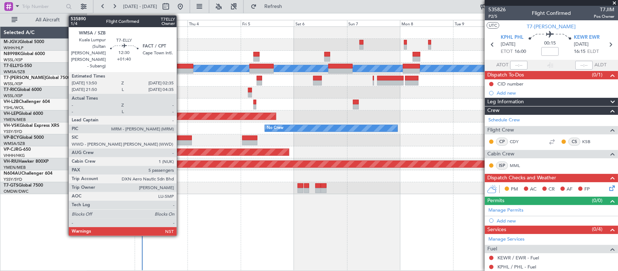
click at [180, 71] on div at bounding box center [179, 70] width 28 height 5
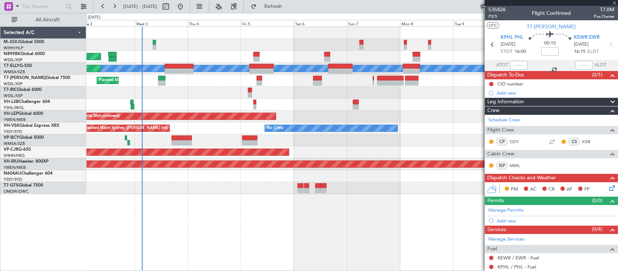
type input "+01:40"
type input "5"
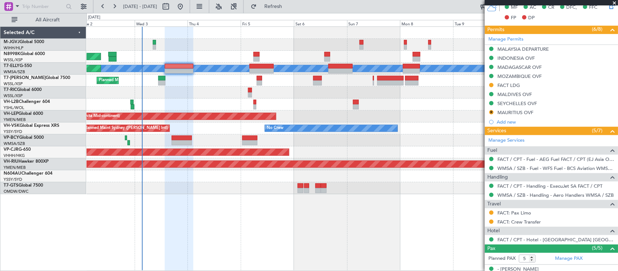
scroll to position [266, 0]
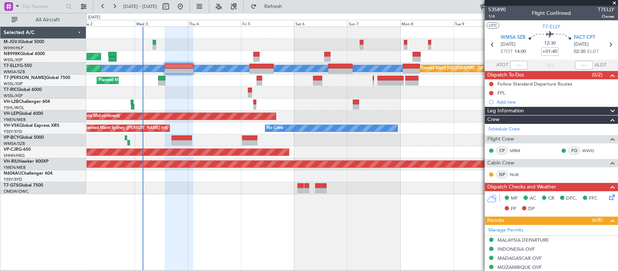
scroll to position [266, 0]
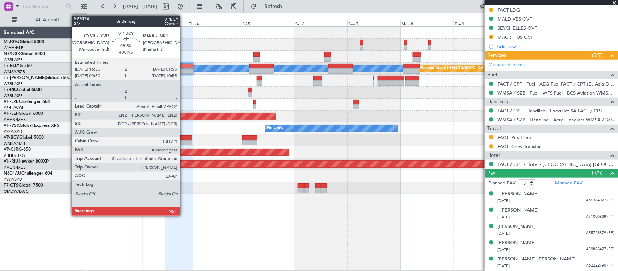
click at [184, 138] on div at bounding box center [182, 137] width 20 height 5
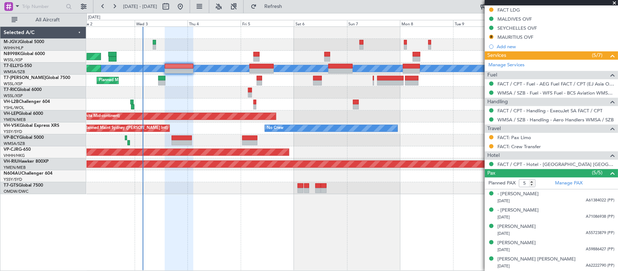
click at [183, 146] on div at bounding box center [352, 140] width 531 height 12
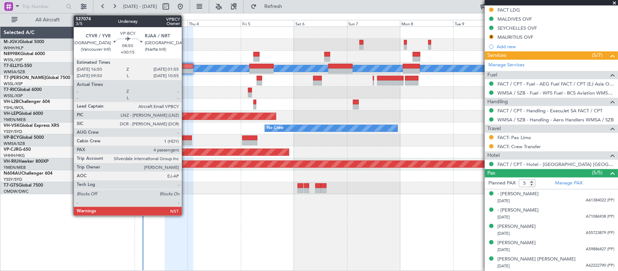
click at [186, 140] on div at bounding box center [182, 142] width 20 height 5
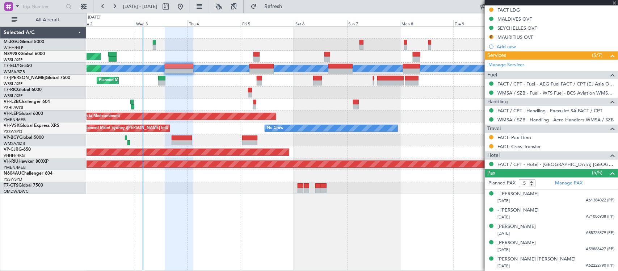
type input "+00:15"
type input "4"
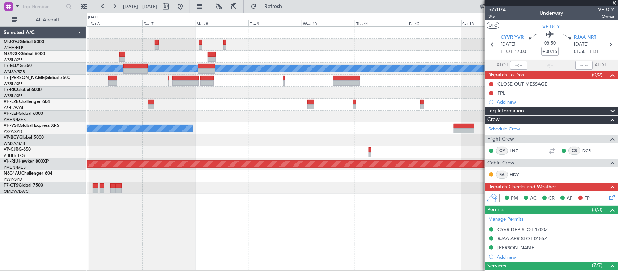
click at [205, 139] on div "Planned Maint Dubai (Dubai Intl) MEL Unplanned Maint Wichita (Wichita Mid-conti…" at bounding box center [352, 110] width 531 height 167
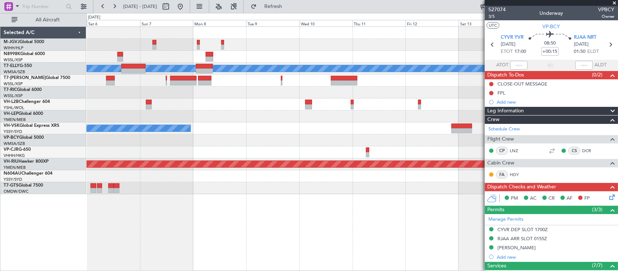
click at [366, 93] on div "Planned Maint Dubai (Dubai Intl) MEL Unplanned Maint Wichita (Wichita Mid-conti…" at bounding box center [352, 110] width 531 height 167
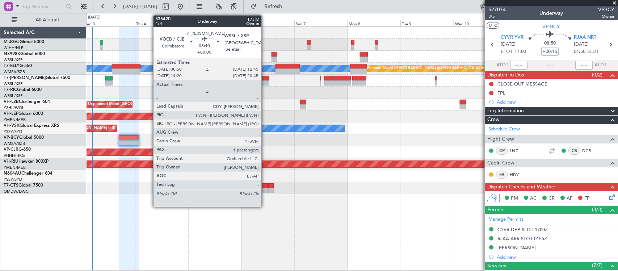
click at [265, 81] on div at bounding box center [264, 82] width 9 height 5
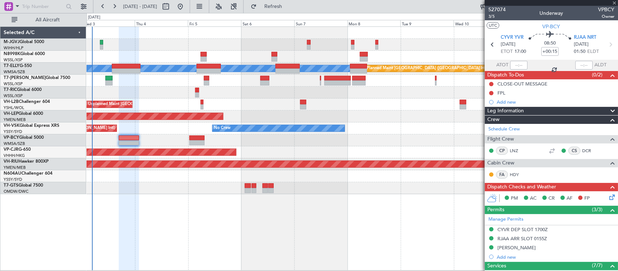
type input "1"
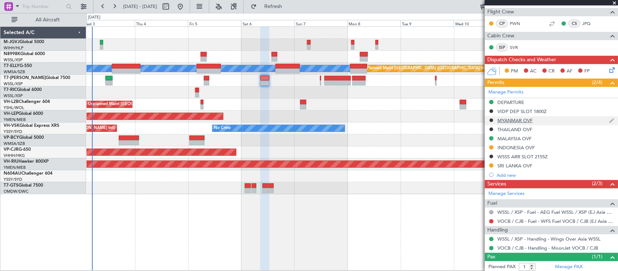
scroll to position [155, 0]
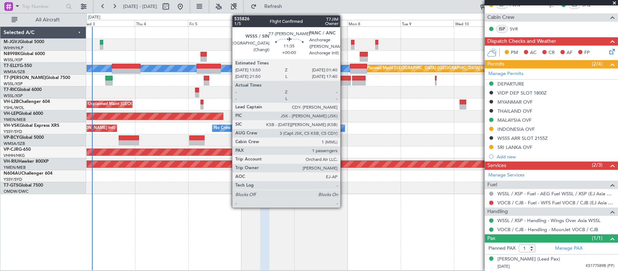
click at [344, 80] on div at bounding box center [337, 82] width 26 height 5
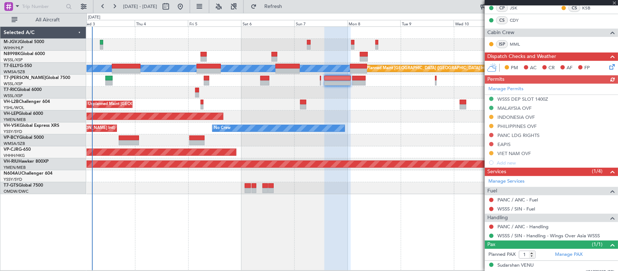
scroll to position [132, 0]
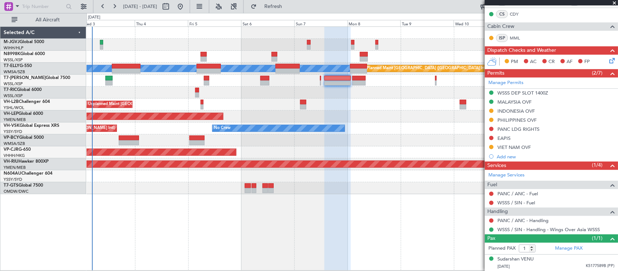
click at [363, 86] on div "Planned Maint Dubai (Al Maktoum Intl)" at bounding box center [352, 81] width 531 height 12
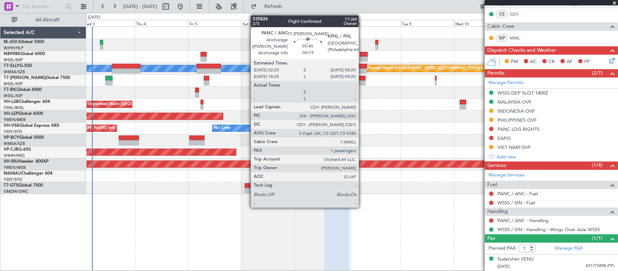
click at [362, 83] on div at bounding box center [358, 82] width 13 height 5
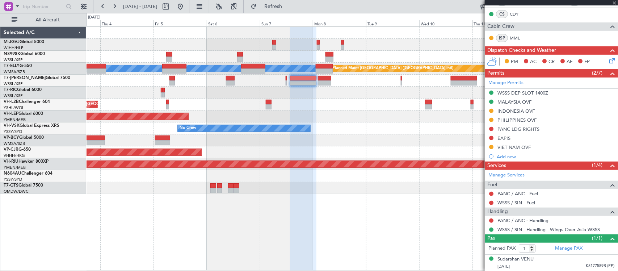
click at [359, 138] on div "Planned Maint Singapore (Seletar) MEL Planned Maint Dubai (Dubai Intl) Planned …" at bounding box center [352, 110] width 531 height 167
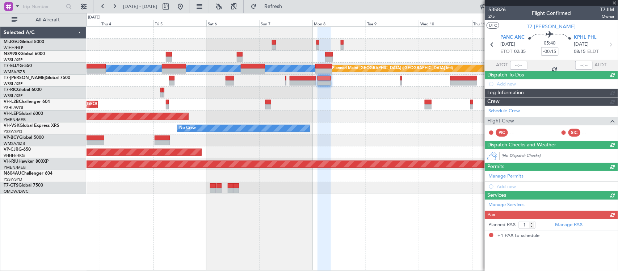
scroll to position [0, 0]
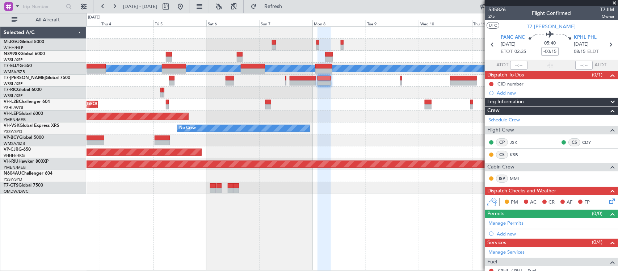
click at [387, 101] on div "Unplanned Maint Melbourne (Essendon)" at bounding box center [352, 104] width 531 height 12
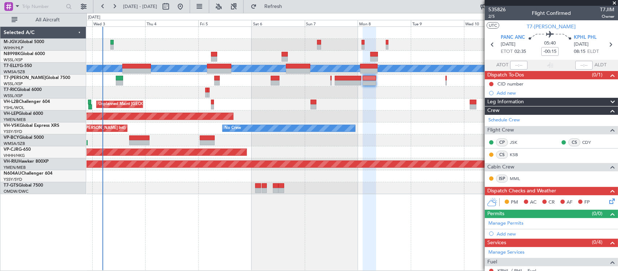
click at [243, 98] on div at bounding box center [352, 93] width 531 height 12
click at [241, 85] on div "Planned Maint Dubai (Al Maktoum Intl)" at bounding box center [352, 81] width 531 height 12
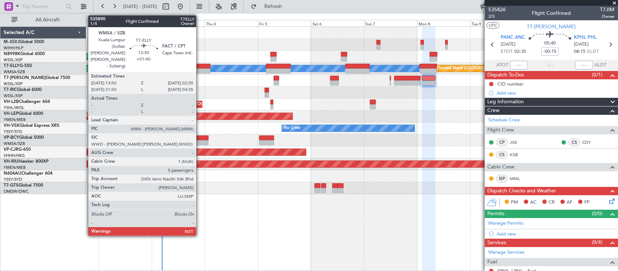
click at [200, 70] on div at bounding box center [196, 70] width 28 height 5
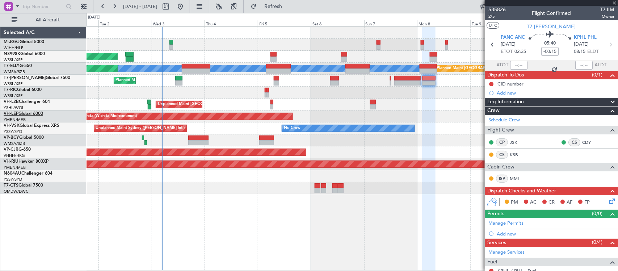
type input "+01:40"
type input "5"
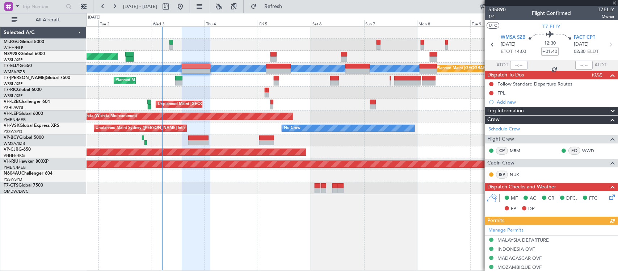
scroll to position [226, 0]
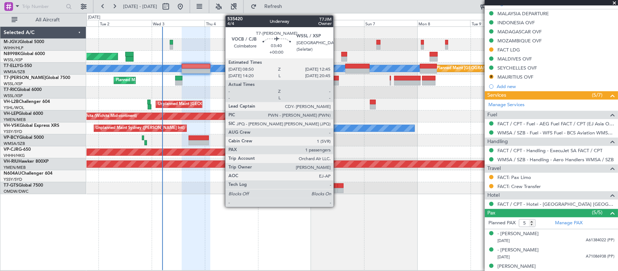
click at [337, 79] on div at bounding box center [334, 78] width 9 height 5
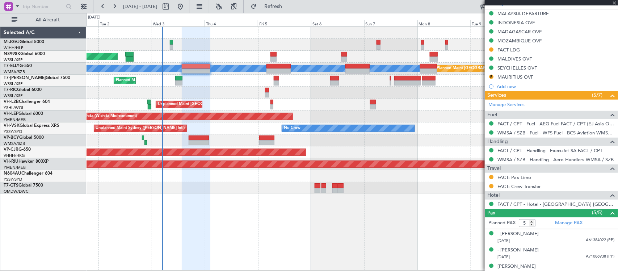
type input "1"
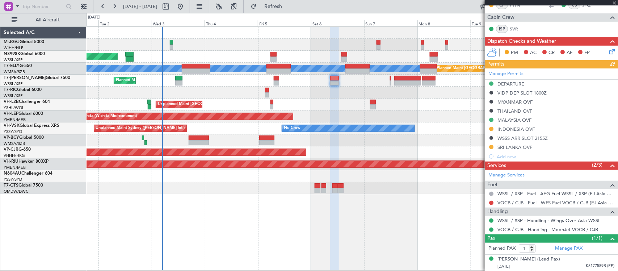
scroll to position [155, 0]
click at [429, 136] on div at bounding box center [352, 140] width 531 height 12
